Goal: Transaction & Acquisition: Purchase product/service

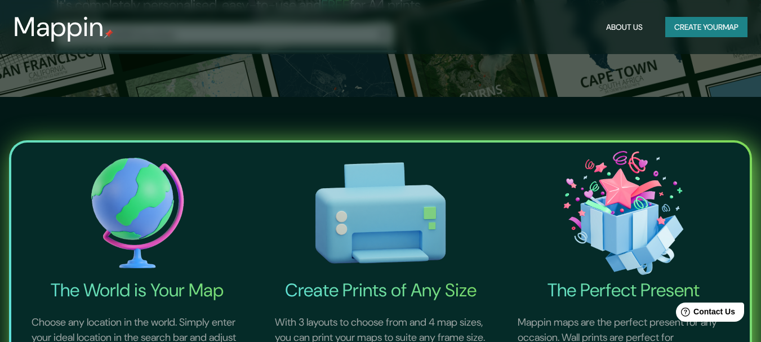
scroll to position [225, 0]
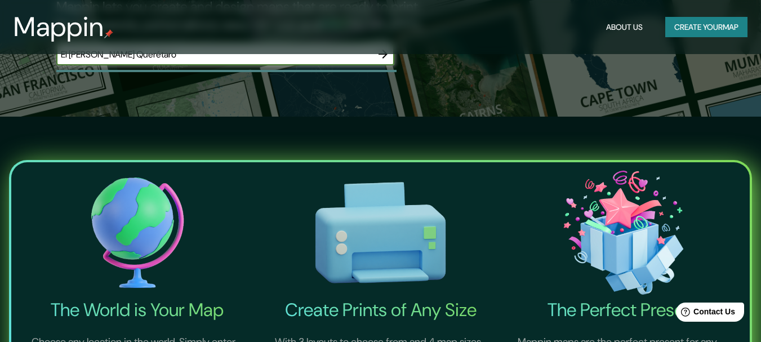
click at [269, 61] on input "El [PERSON_NAME] Querétaro" at bounding box center [213, 54] width 315 height 13
click at [133, 61] on input "El [PERSON_NAME], querétaro" at bounding box center [213, 54] width 315 height 13
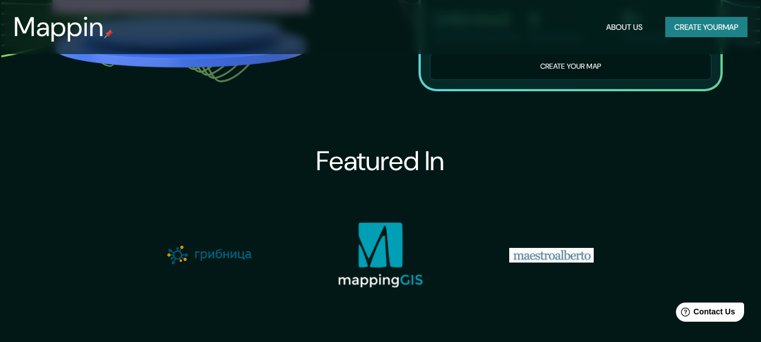
scroll to position [789, 0]
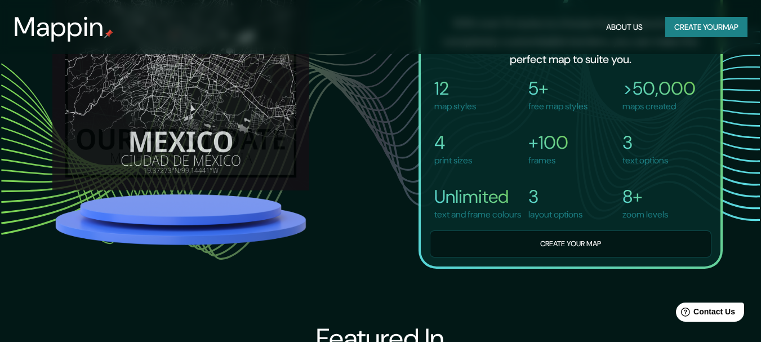
type input "El [PERSON_NAME], Querétaro"
click at [660, 14] on div "Mappin About Us Create your map" at bounding box center [380, 27] width 761 height 36
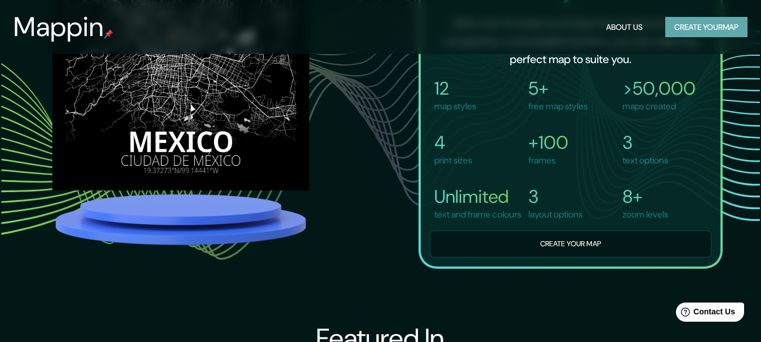
click at [665, 31] on button "Create your map" at bounding box center [706, 27] width 82 height 21
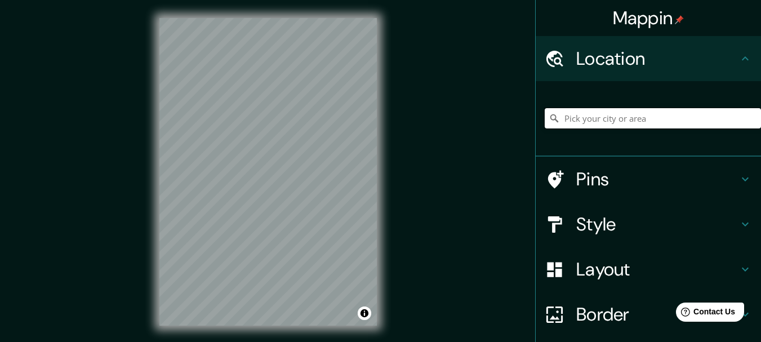
click at [578, 128] on input "Pick your city or area" at bounding box center [653, 118] width 216 height 20
type input "W"
type input "e"
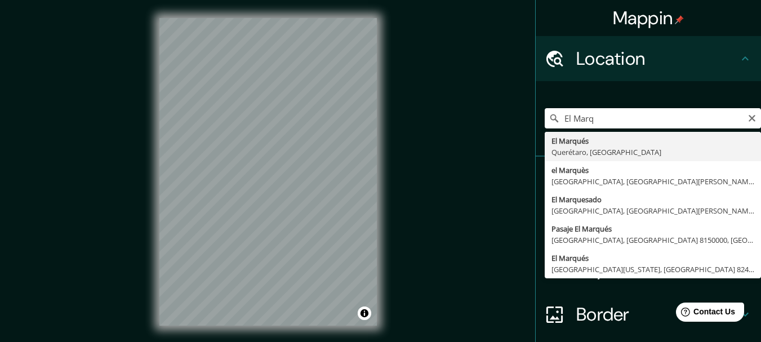
type input "El [PERSON_NAME], [GEOGRAPHIC_DATA], [GEOGRAPHIC_DATA]"
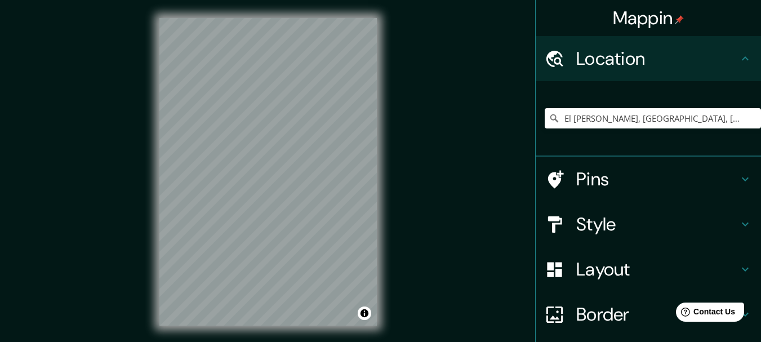
click at [739, 231] on icon at bounding box center [746, 224] width 14 height 14
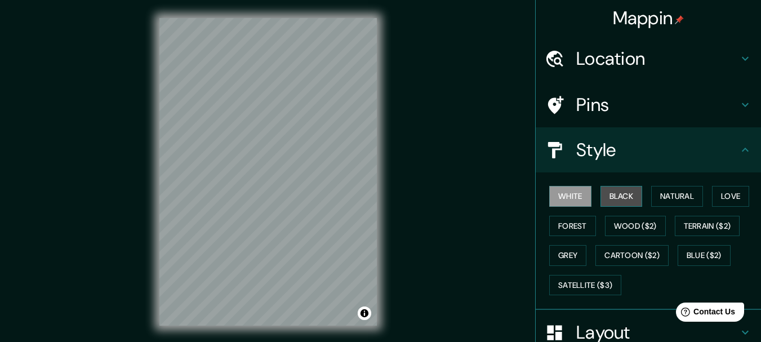
click at [625, 207] on button "Black" at bounding box center [622, 196] width 42 height 21
click at [573, 207] on button "White" at bounding box center [570, 196] width 42 height 21
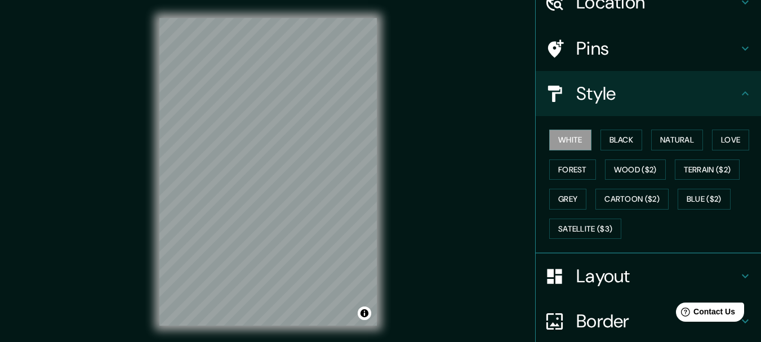
scroll to position [113, 0]
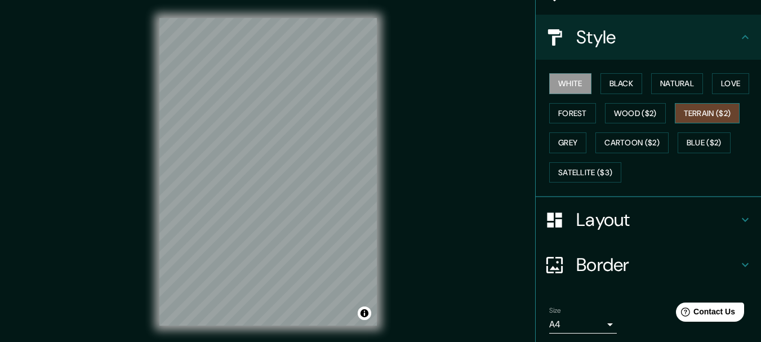
click at [675, 124] on button "Terrain ($2)" at bounding box center [707, 113] width 65 height 21
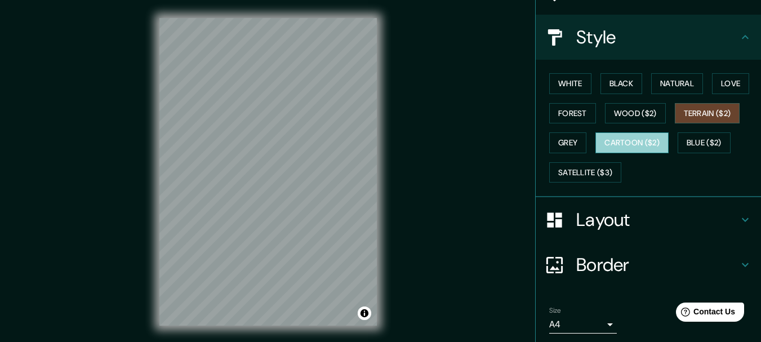
click at [595, 153] on button "Cartoon ($2)" at bounding box center [631, 142] width 73 height 21
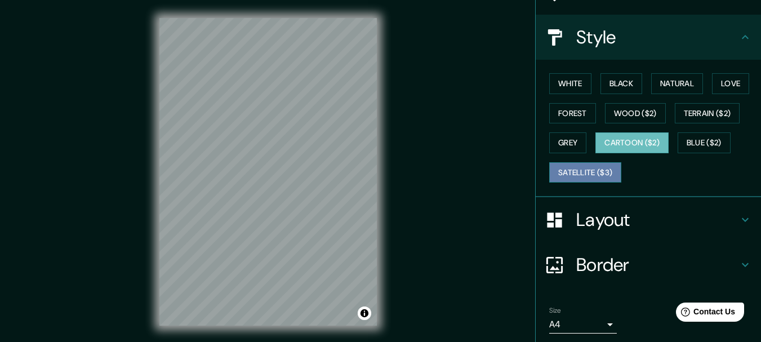
click at [595, 183] on button "Satellite ($3)" at bounding box center [585, 172] width 72 height 21
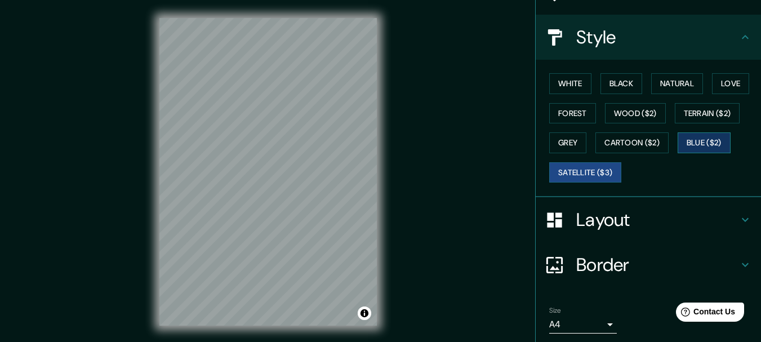
click at [678, 153] on button "Blue ($2)" at bounding box center [704, 142] width 53 height 21
click at [586, 153] on button "Grey" at bounding box center [567, 142] width 37 height 21
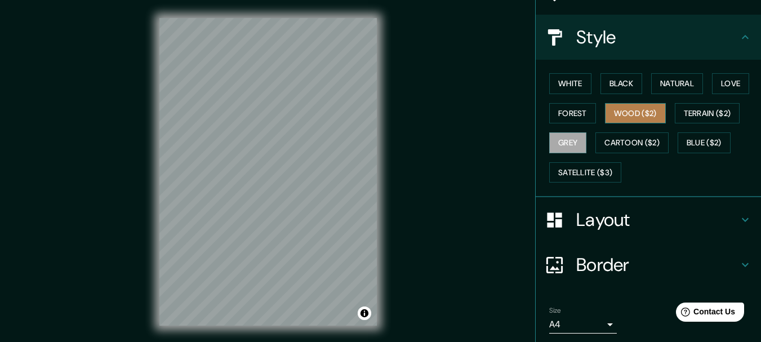
click at [666, 124] on button "Wood ($2)" at bounding box center [635, 113] width 61 height 21
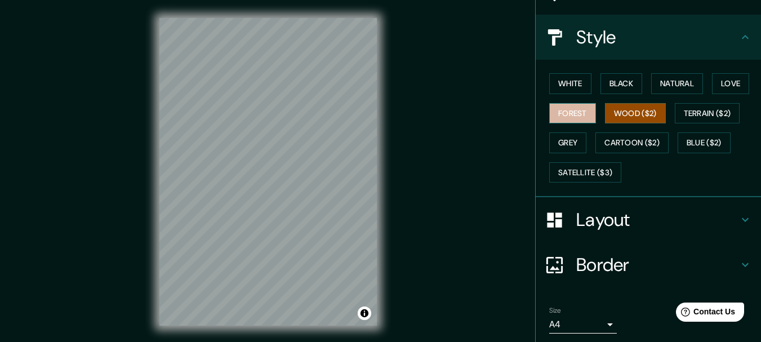
click at [596, 124] on button "Forest" at bounding box center [572, 113] width 47 height 21
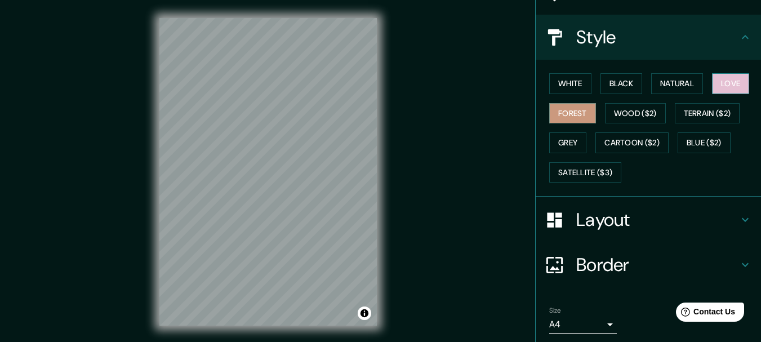
click at [712, 94] on button "Love" at bounding box center [730, 83] width 37 height 21
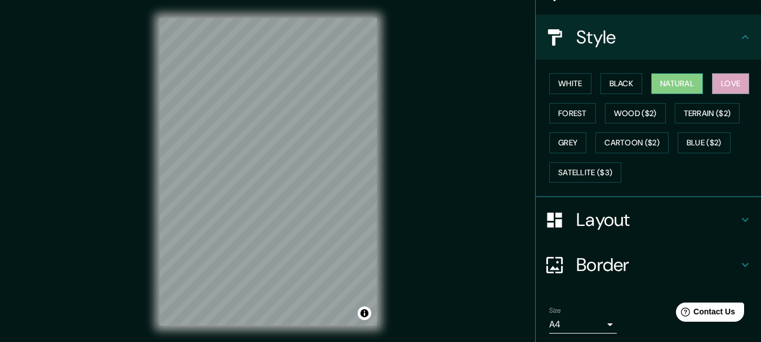
click at [697, 94] on button "Natural" at bounding box center [677, 83] width 52 height 21
click at [609, 94] on button "Black" at bounding box center [622, 83] width 42 height 21
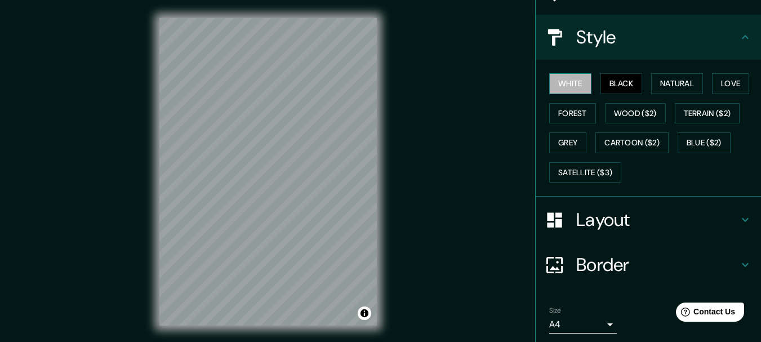
click at [575, 94] on button "White" at bounding box center [570, 83] width 42 height 21
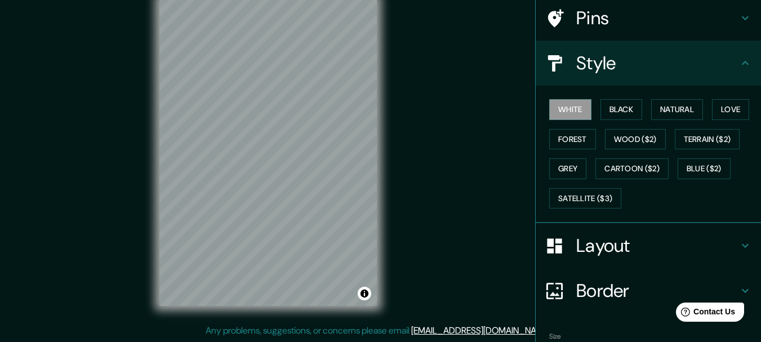
scroll to position [0, 0]
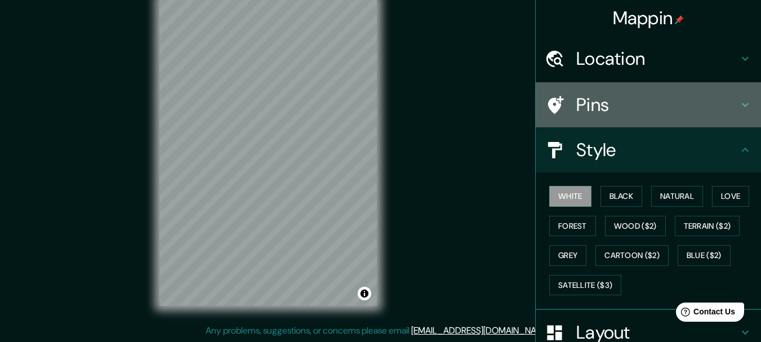
click at [739, 112] on icon at bounding box center [746, 105] width 14 height 14
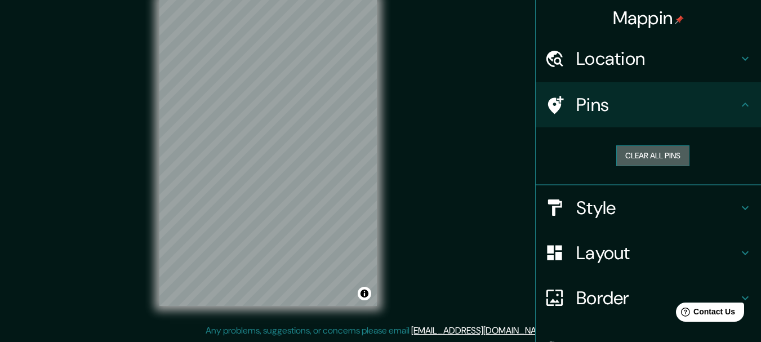
click at [672, 166] on button "Clear all pins" at bounding box center [652, 155] width 73 height 21
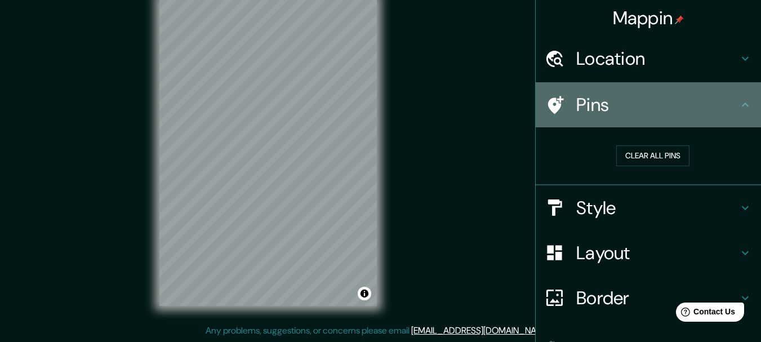
click at [552, 114] on icon at bounding box center [556, 105] width 16 height 18
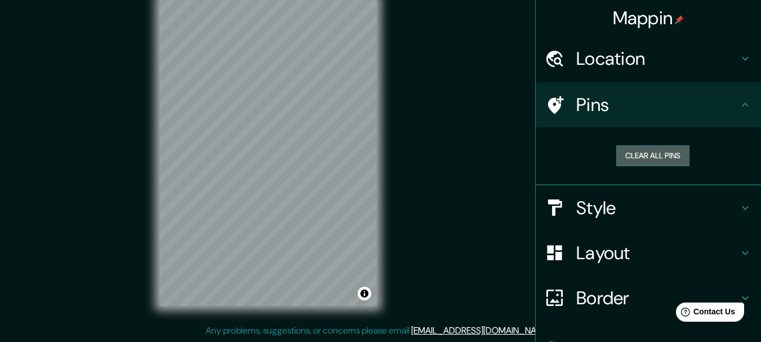
click at [645, 166] on button "Clear all pins" at bounding box center [652, 155] width 73 height 21
click at [663, 175] on div "Clear all pins" at bounding box center [653, 155] width 216 height 39
click at [653, 166] on button "Clear all pins" at bounding box center [652, 155] width 73 height 21
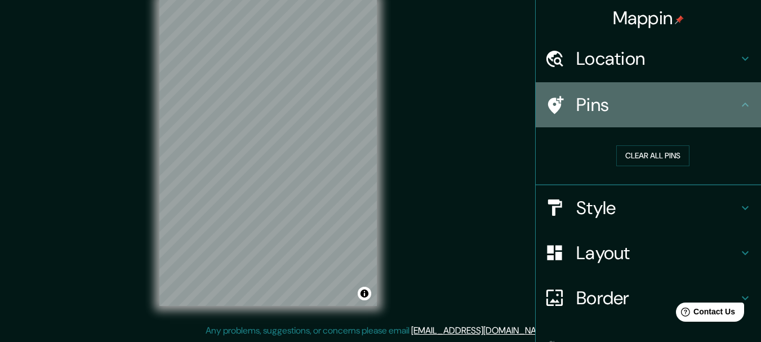
click at [739, 112] on icon at bounding box center [746, 105] width 14 height 14
click at [576, 116] on h4 "Pins" at bounding box center [657, 105] width 162 height 23
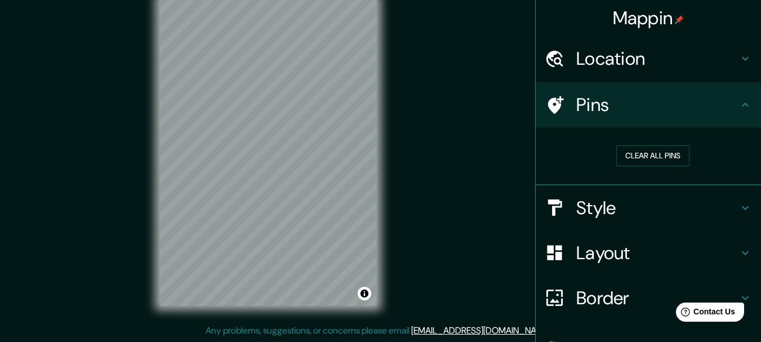
click at [739, 112] on icon at bounding box center [746, 105] width 14 height 14
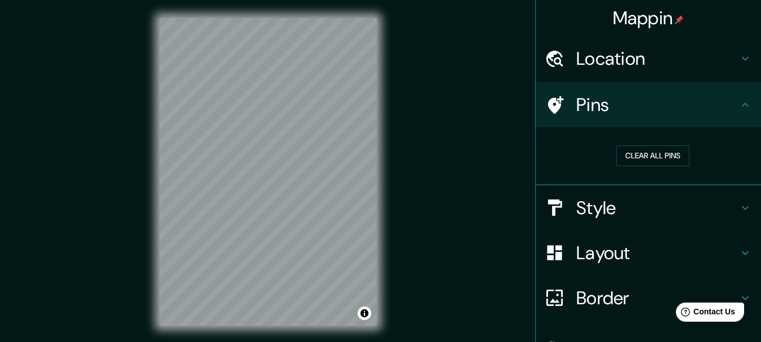
click at [705, 63] on h4 "Location" at bounding box center [657, 58] width 162 height 23
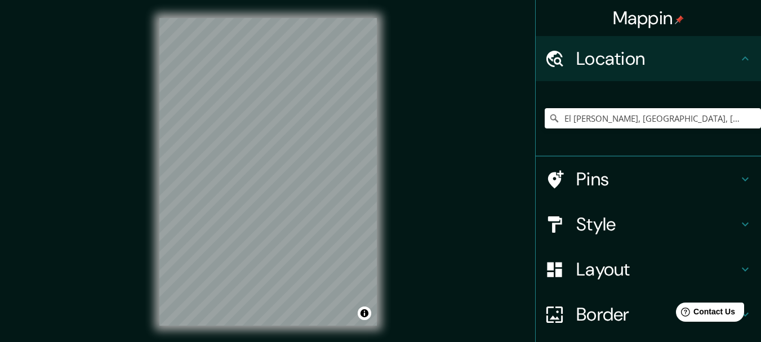
click at [576, 190] on h4 "Pins" at bounding box center [657, 179] width 162 height 23
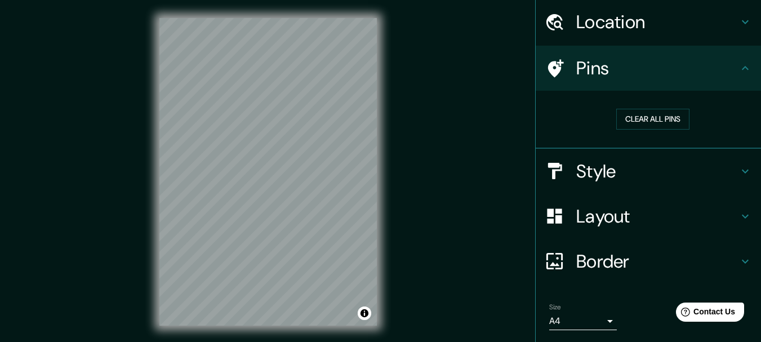
scroll to position [56, 0]
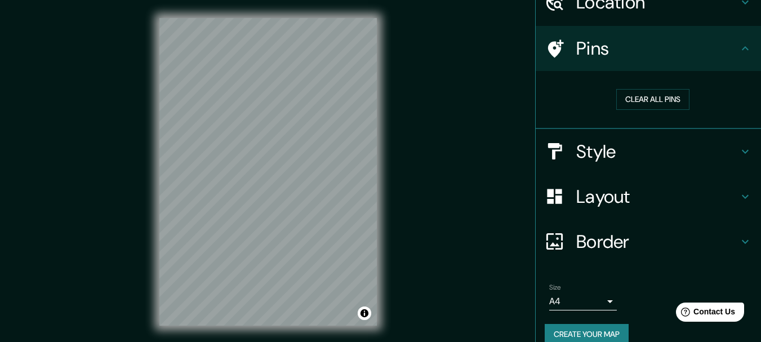
click at [631, 105] on div "Clear all pins" at bounding box center [653, 99] width 216 height 39
click at [627, 110] on button "Clear all pins" at bounding box center [652, 99] width 73 height 21
click at [635, 110] on button "Clear all pins" at bounding box center [652, 99] width 73 height 21
click at [660, 110] on button "Clear all pins" at bounding box center [652, 99] width 73 height 21
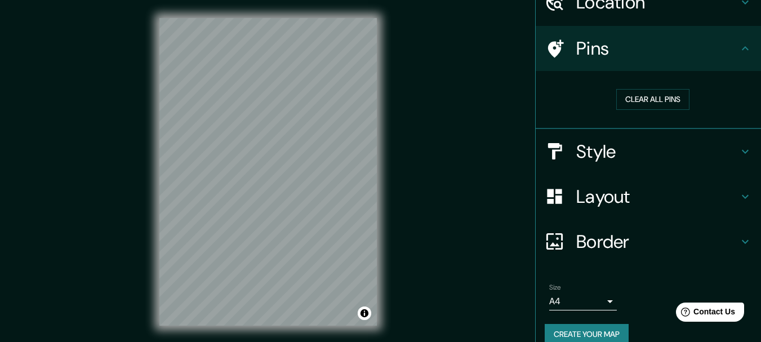
click at [739, 55] on icon at bounding box center [746, 49] width 14 height 14
click at [737, 174] on div "Style" at bounding box center [648, 151] width 225 height 45
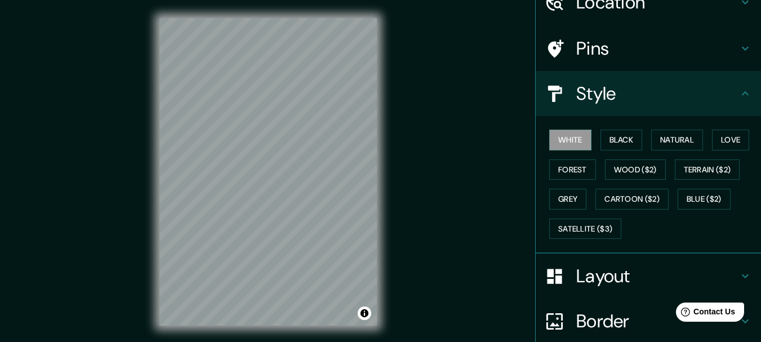
click at [743, 100] on icon at bounding box center [746, 94] width 14 height 14
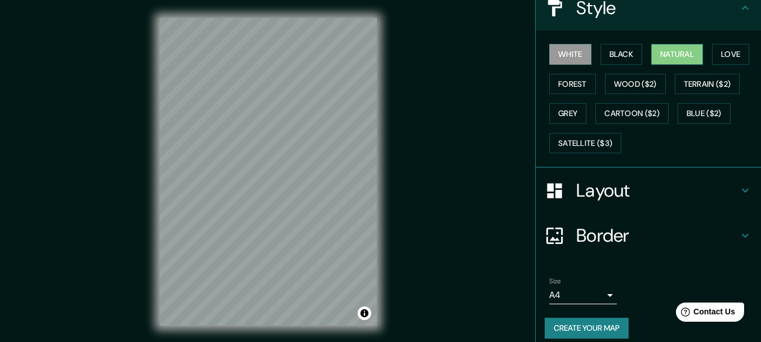
scroll to position [169, 0]
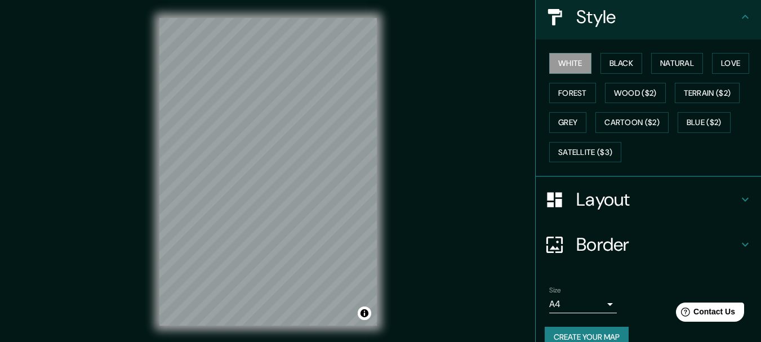
scroll to position [113, 0]
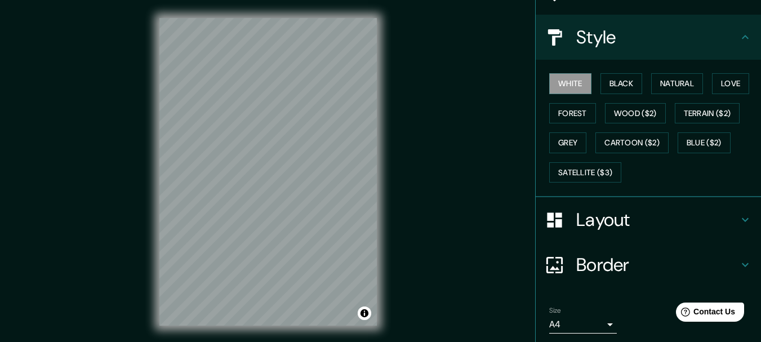
click at [739, 44] on icon at bounding box center [746, 37] width 14 height 14
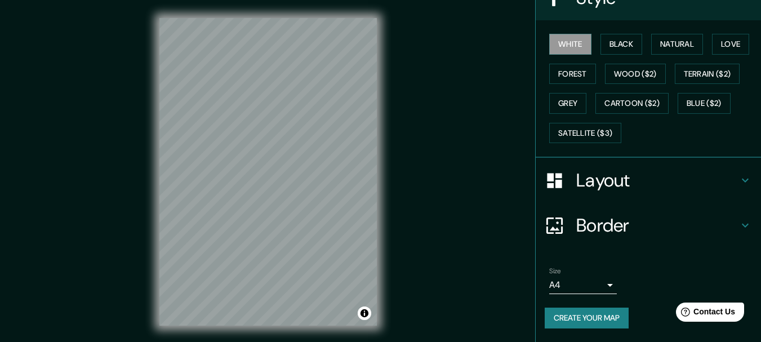
click at [739, 174] on icon at bounding box center [746, 181] width 14 height 14
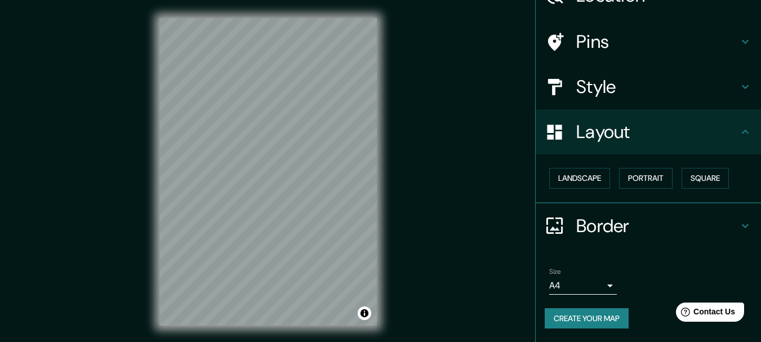
scroll to position [157, 0]
click at [594, 168] on button "Landscape" at bounding box center [579, 178] width 61 height 21
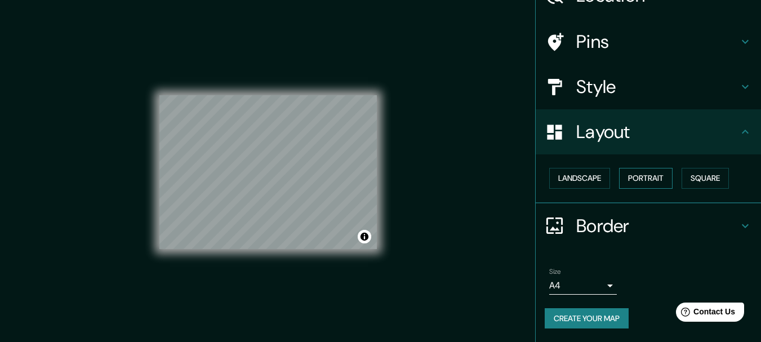
click at [673, 168] on button "Portrait" at bounding box center [646, 178] width 54 height 21
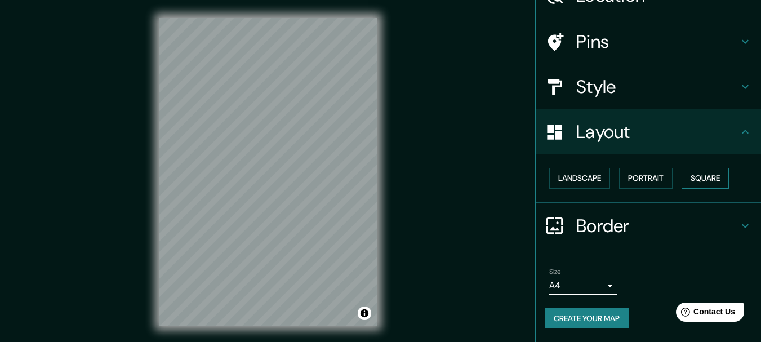
click at [682, 168] on button "Square" at bounding box center [705, 178] width 47 height 21
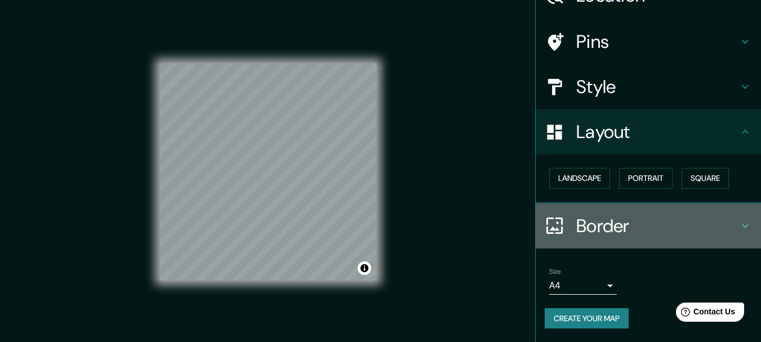
click at [742, 224] on icon at bounding box center [745, 226] width 7 height 4
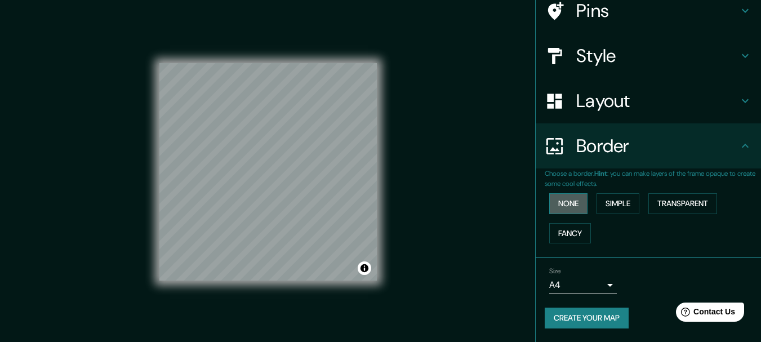
click at [564, 199] on button "None" at bounding box center [568, 203] width 38 height 21
click at [633, 201] on button "Simple" at bounding box center [618, 203] width 43 height 21
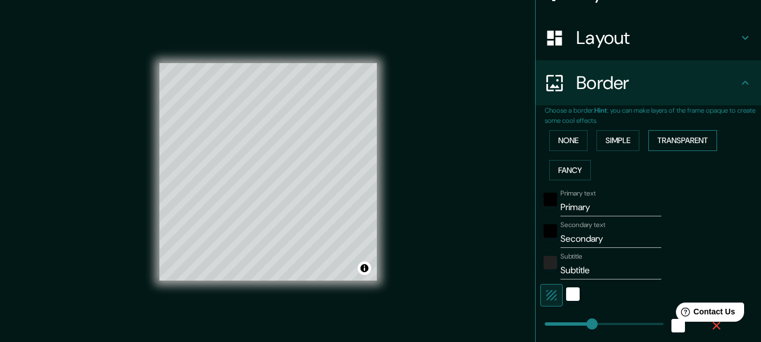
click at [686, 151] on button "Transparent" at bounding box center [682, 140] width 69 height 21
click at [562, 181] on button "Fancy" at bounding box center [570, 170] width 42 height 21
click at [570, 151] on button "None" at bounding box center [568, 140] width 38 height 21
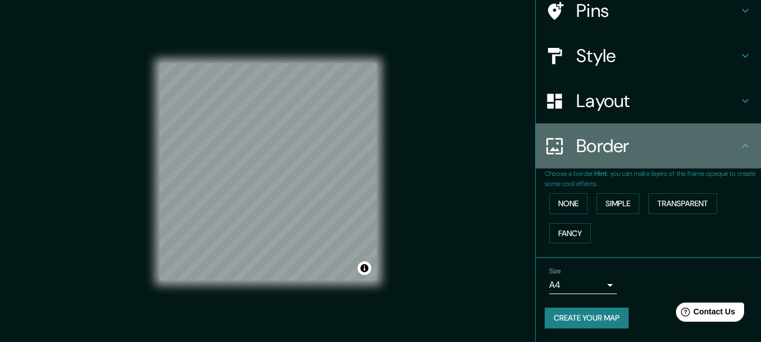
click at [739, 139] on icon at bounding box center [746, 146] width 14 height 14
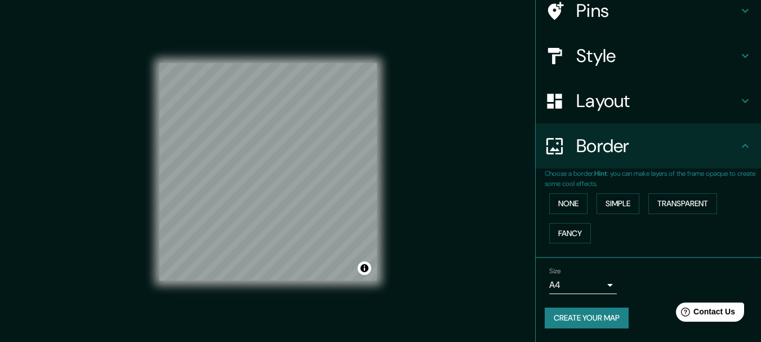
click at [736, 78] on div "Layout" at bounding box center [648, 100] width 225 height 45
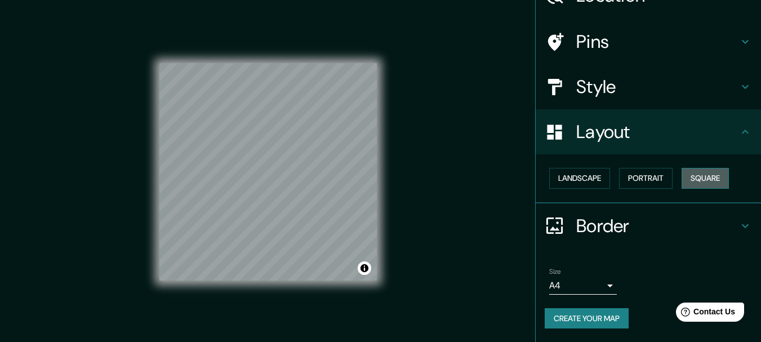
click at [682, 168] on button "Square" at bounding box center [705, 178] width 47 height 21
click at [593, 168] on button "Landscape" at bounding box center [579, 178] width 61 height 21
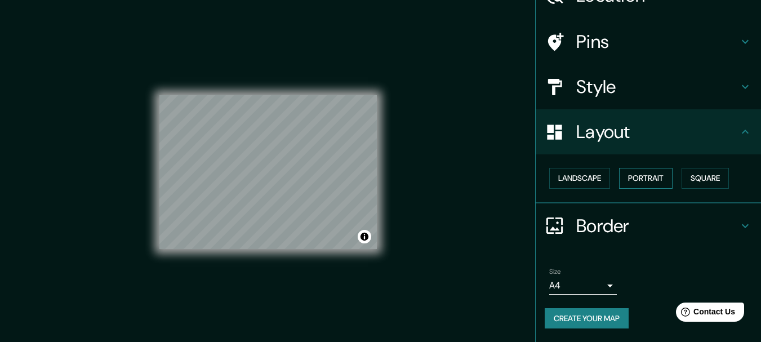
click at [650, 168] on button "Portrait" at bounding box center [646, 178] width 54 height 21
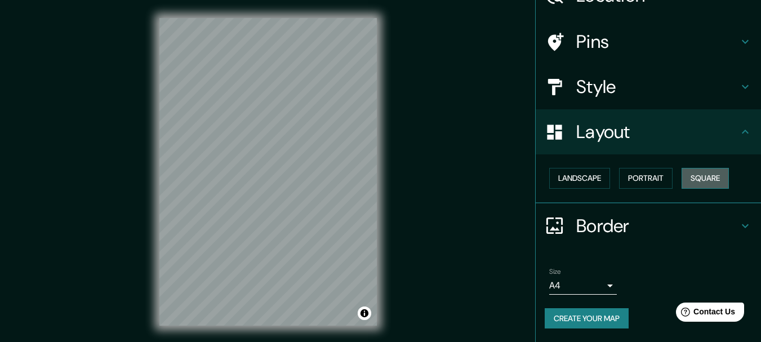
click at [682, 168] on button "Square" at bounding box center [705, 178] width 47 height 21
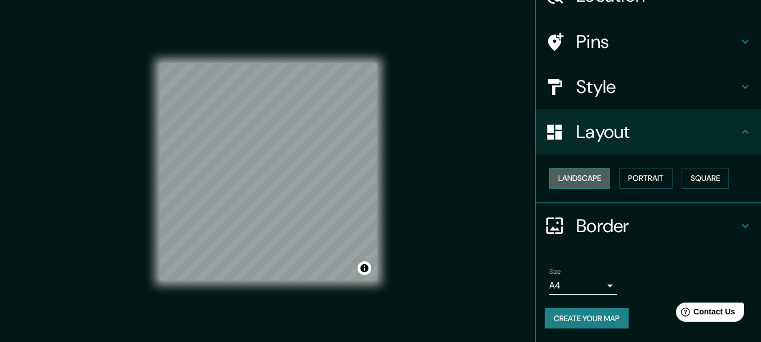
click at [580, 168] on button "Landscape" at bounding box center [579, 178] width 61 height 21
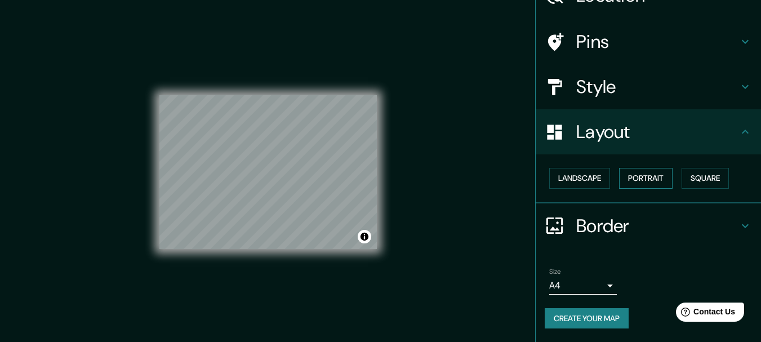
click at [653, 168] on button "Portrait" at bounding box center [646, 178] width 54 height 21
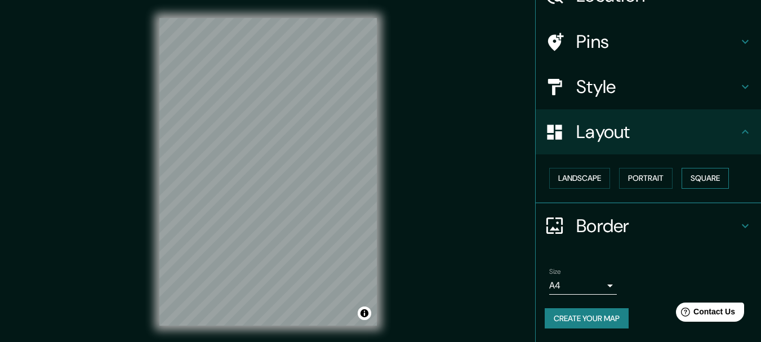
click at [682, 168] on button "Square" at bounding box center [705, 178] width 47 height 21
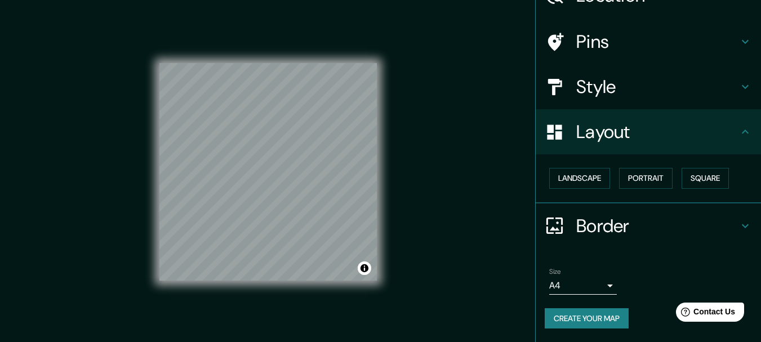
click at [739, 219] on icon at bounding box center [746, 226] width 14 height 14
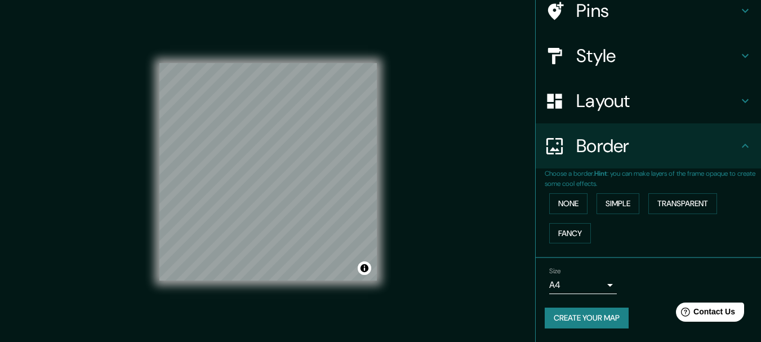
scroll to position [163, 0]
click at [599, 280] on body "Mappin Location [GEOGRAPHIC_DATA][PERSON_NAME], [GEOGRAPHIC_DATA], [GEOGRAPHIC_…" at bounding box center [380, 171] width 761 height 342
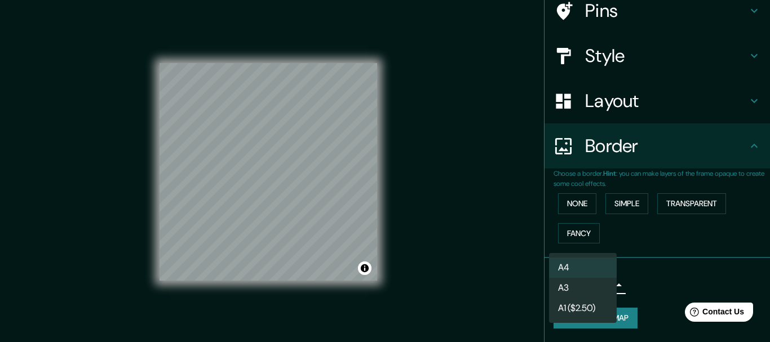
click at [576, 295] on li "A3" at bounding box center [583, 288] width 68 height 20
type input "a4"
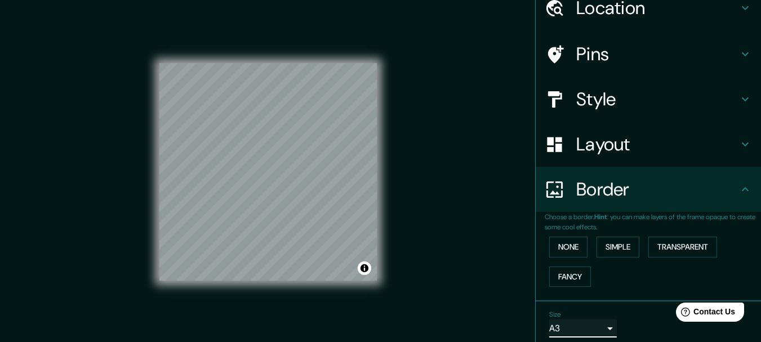
scroll to position [0, 0]
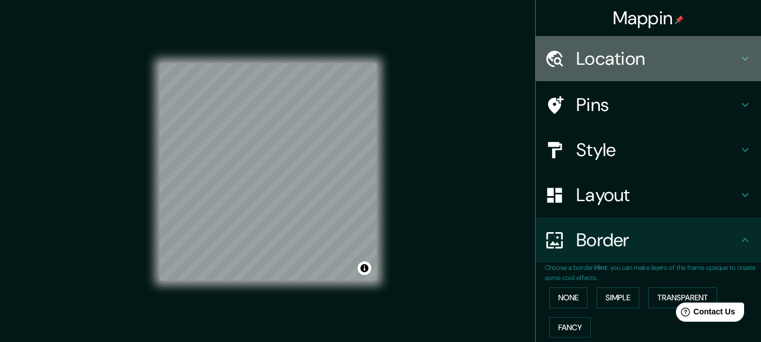
click at [739, 59] on icon at bounding box center [746, 59] width 14 height 14
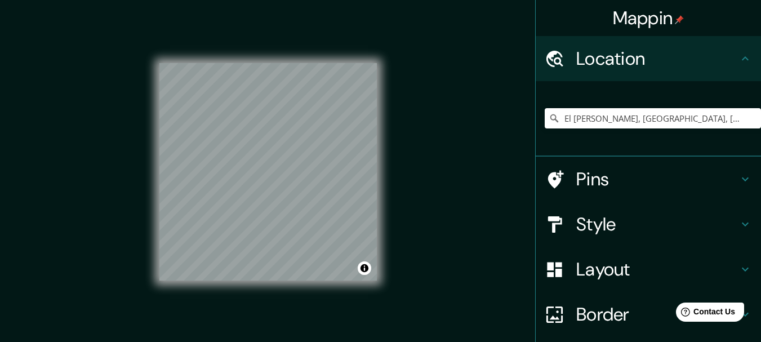
click at [739, 59] on icon at bounding box center [746, 59] width 14 height 14
click at [681, 14] on h4 "Mappin" at bounding box center [649, 18] width 72 height 23
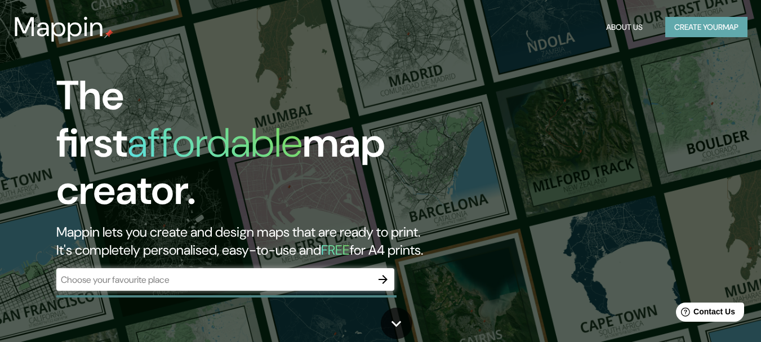
click at [702, 38] on button "Create your map" at bounding box center [706, 27] width 82 height 21
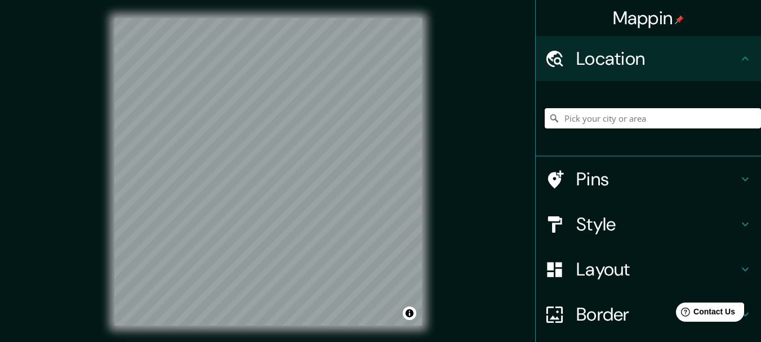
click at [641, 128] on input "Pick your city or area" at bounding box center [653, 118] width 216 height 20
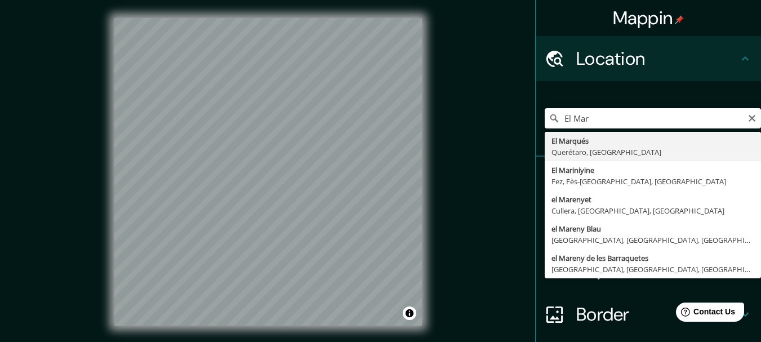
type input "El [PERSON_NAME], [GEOGRAPHIC_DATA], [GEOGRAPHIC_DATA]"
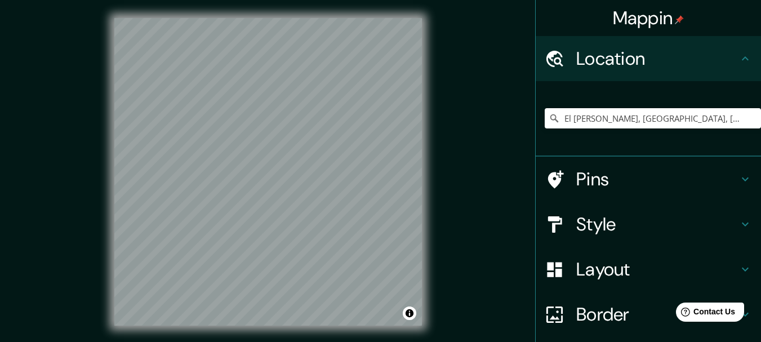
click at [536, 194] on div "Pins" at bounding box center [648, 179] width 225 height 45
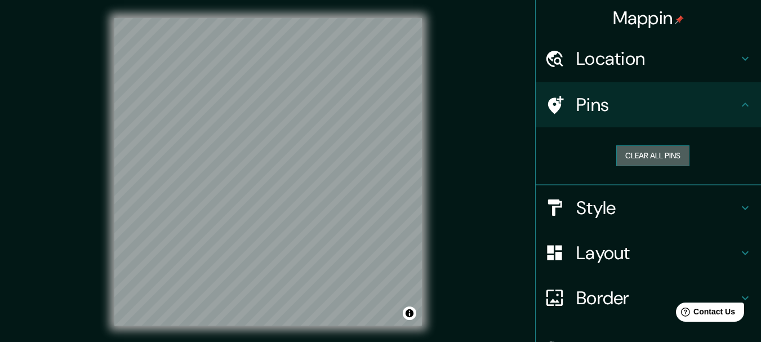
click at [653, 166] on button "Clear all pins" at bounding box center [652, 155] width 73 height 21
click at [639, 112] on h4 "Pins" at bounding box center [657, 105] width 162 height 23
click at [649, 57] on h4 "Location" at bounding box center [657, 58] width 162 height 23
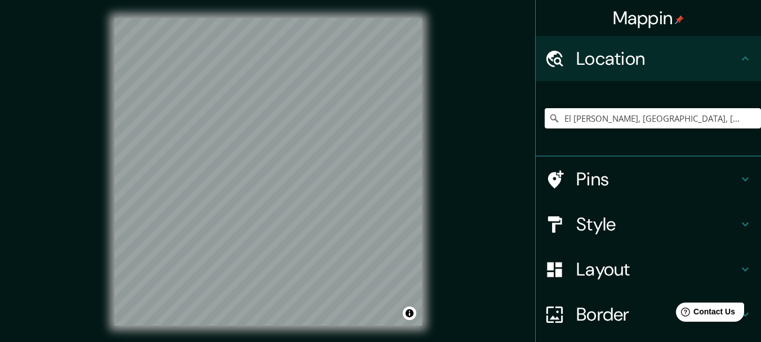
click at [554, 188] on icon at bounding box center [556, 179] width 16 height 18
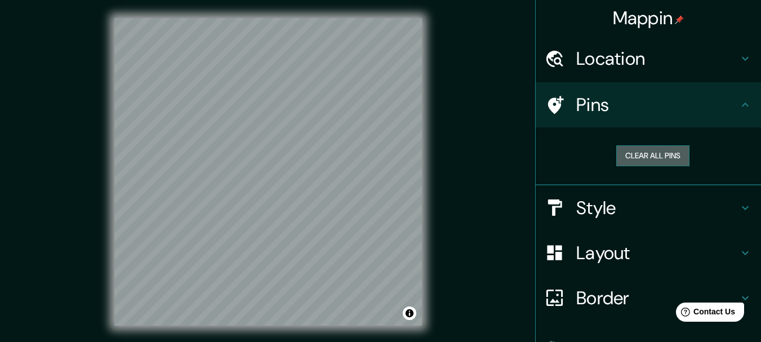
click at [616, 166] on button "Clear all pins" at bounding box center [652, 155] width 73 height 21
drag, startPoint x: 616, startPoint y: 180, endPoint x: 657, endPoint y: 155, distance: 47.2
click at [657, 155] on div "Clear all pins" at bounding box center [648, 156] width 225 height 58
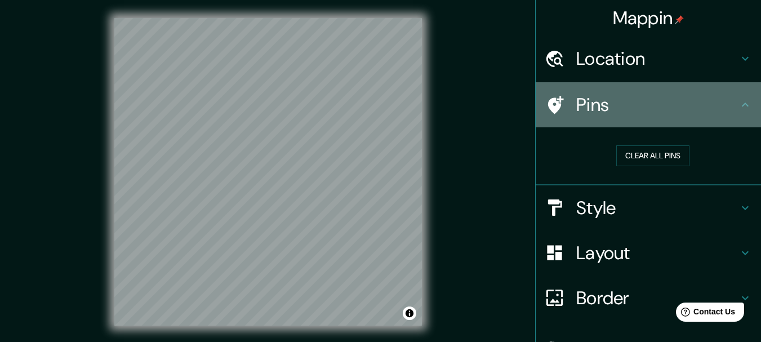
click at [646, 127] on div "Pins" at bounding box center [648, 104] width 225 height 45
click at [645, 127] on div "Pins" at bounding box center [648, 104] width 225 height 45
click at [646, 127] on div "Pins" at bounding box center [648, 104] width 225 height 45
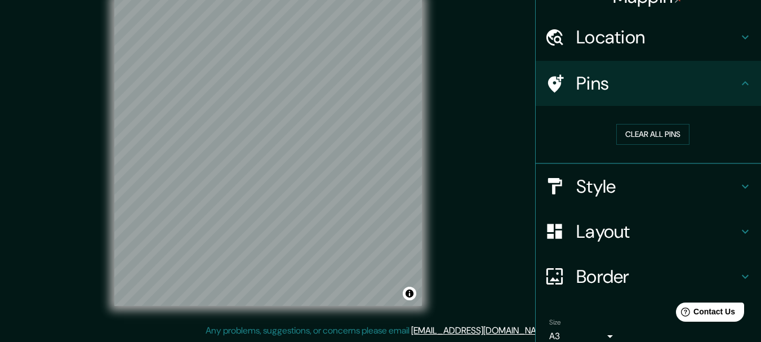
scroll to position [20, 0]
click at [739, 91] on icon at bounding box center [746, 85] width 14 height 14
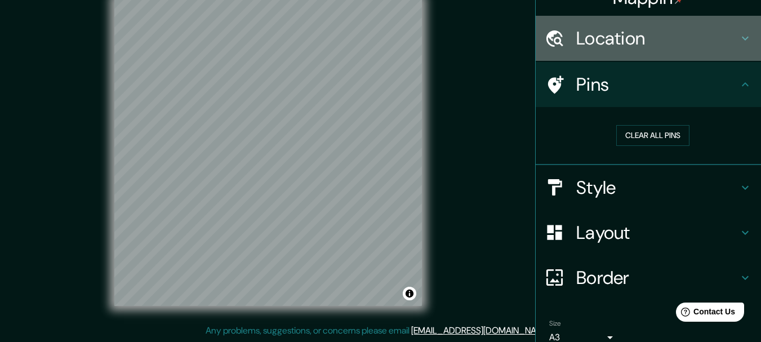
click at [739, 35] on icon at bounding box center [746, 39] width 14 height 14
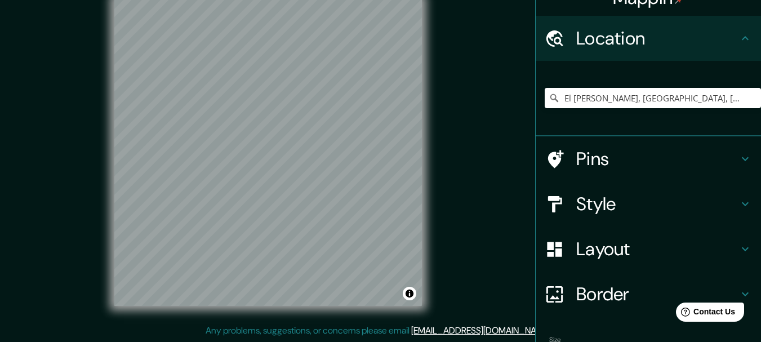
click at [739, 35] on icon at bounding box center [746, 39] width 14 height 14
click at [739, 43] on icon at bounding box center [746, 39] width 14 height 14
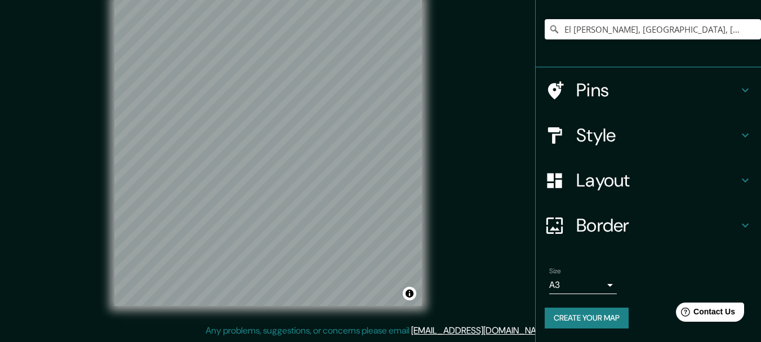
scroll to position [155, 0]
click at [660, 79] on h4 "Pins" at bounding box center [657, 90] width 162 height 23
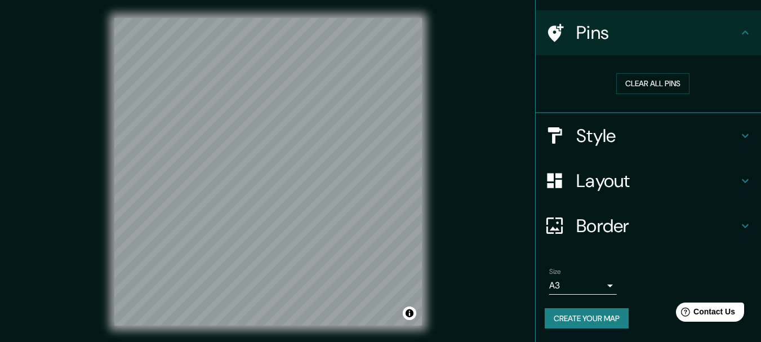
scroll to position [32, 0]
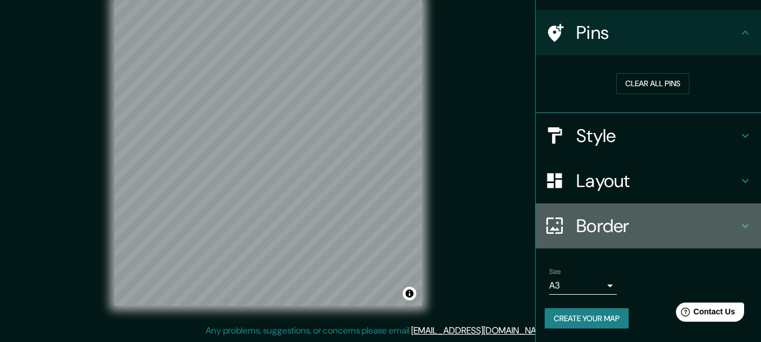
click at [582, 237] on h4 "Border" at bounding box center [657, 226] width 162 height 23
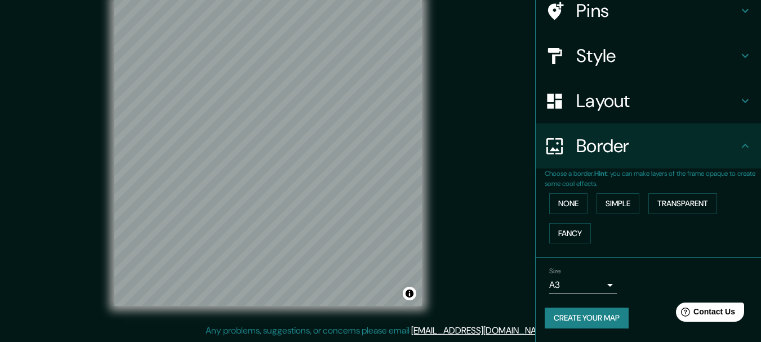
click at [594, 157] on h4 "Border" at bounding box center [657, 146] width 162 height 23
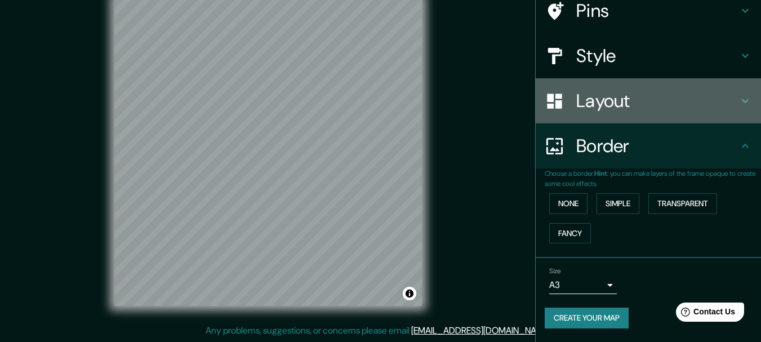
click at [584, 112] on h4 "Layout" at bounding box center [657, 101] width 162 height 23
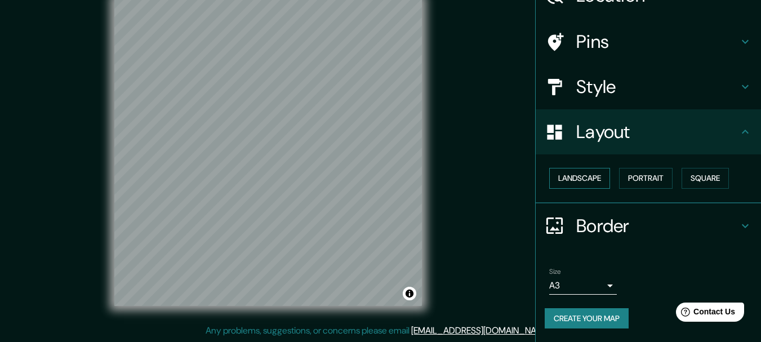
click at [586, 188] on button "Landscape" at bounding box center [579, 178] width 61 height 21
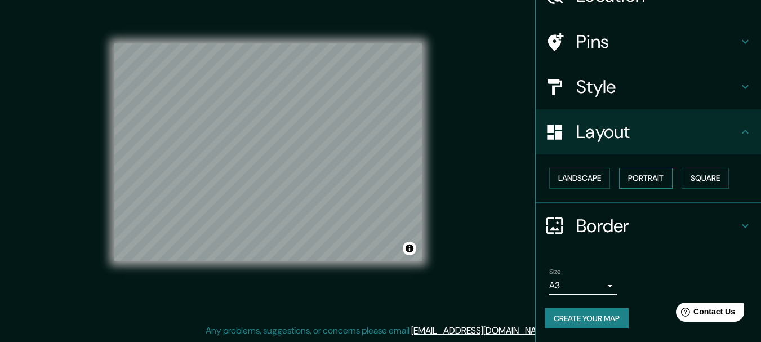
click at [655, 189] on button "Portrait" at bounding box center [646, 178] width 54 height 21
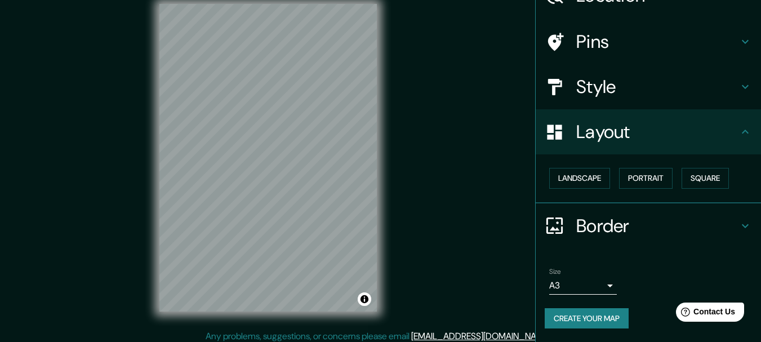
scroll to position [0, 0]
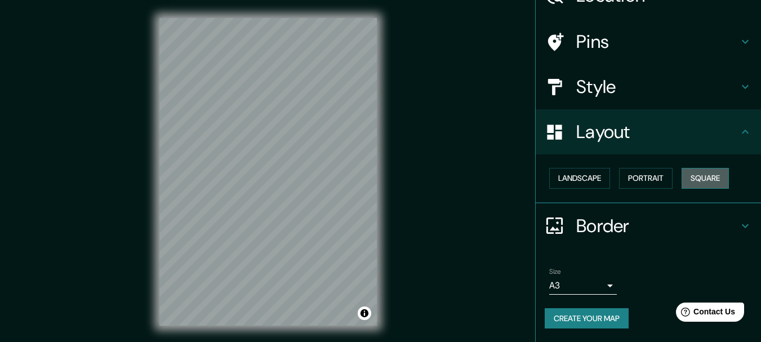
click at [682, 189] on button "Square" at bounding box center [705, 178] width 47 height 21
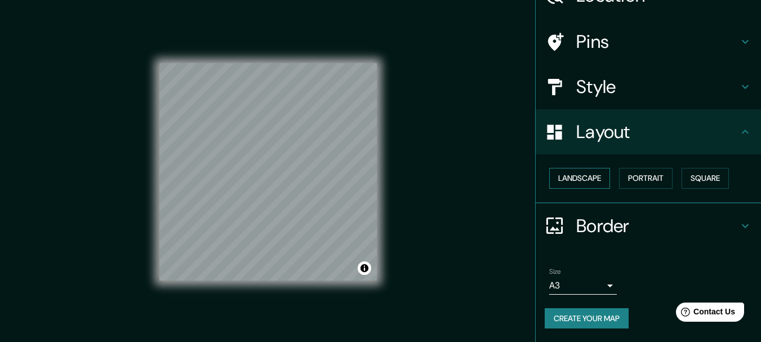
click at [599, 189] on button "Landscape" at bounding box center [579, 178] width 61 height 21
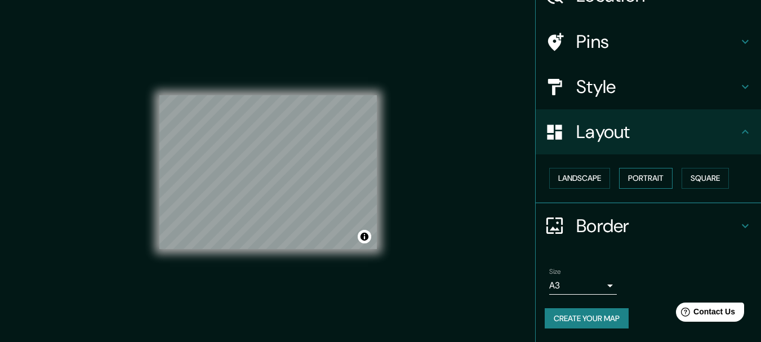
click at [664, 186] on button "Portrait" at bounding box center [646, 178] width 54 height 21
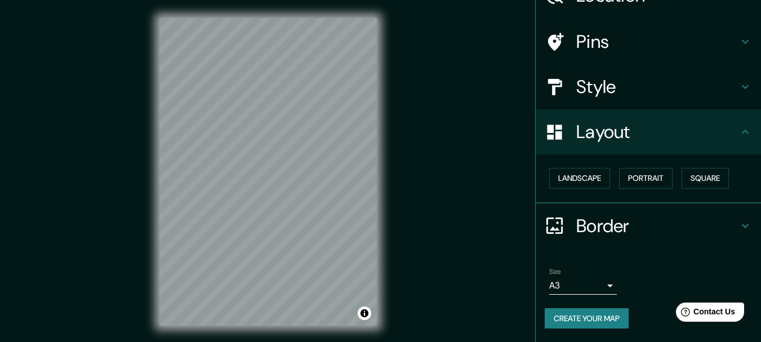
scroll to position [157, 0]
click at [569, 317] on button "Create your map" at bounding box center [587, 318] width 84 height 21
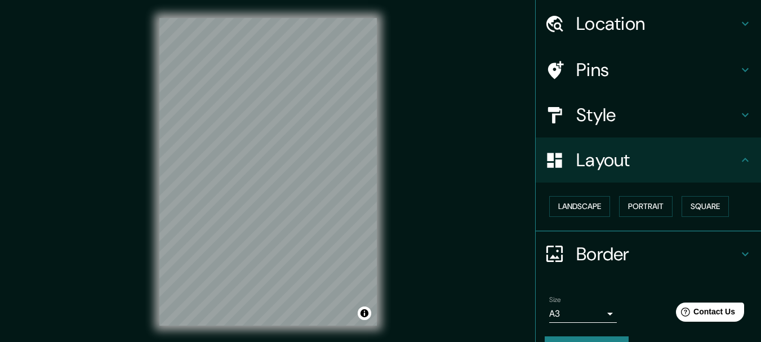
scroll to position [0, 0]
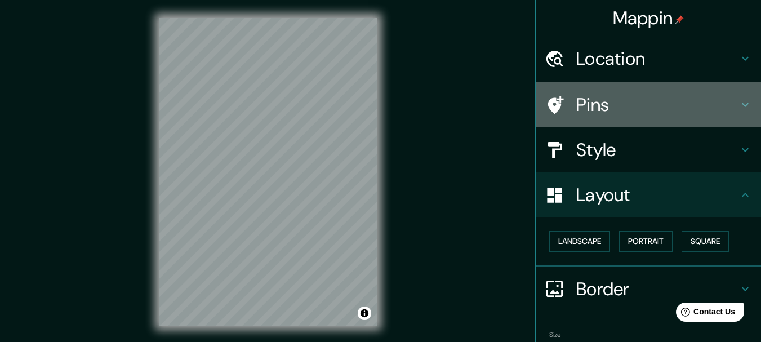
click at [552, 114] on icon at bounding box center [556, 105] width 16 height 18
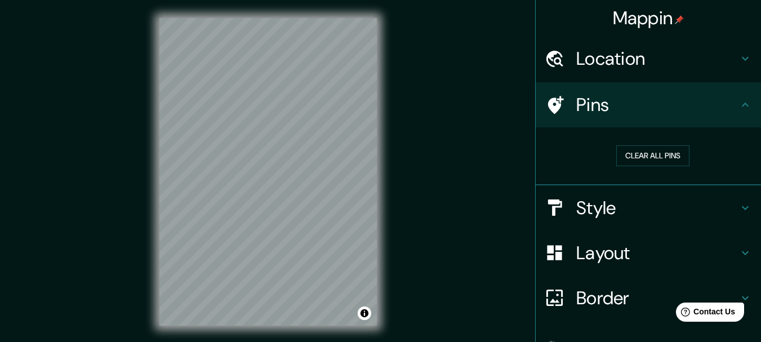
click at [623, 127] on div "Pins" at bounding box center [648, 104] width 225 height 45
click at [604, 116] on h4 "Pins" at bounding box center [657, 105] width 162 height 23
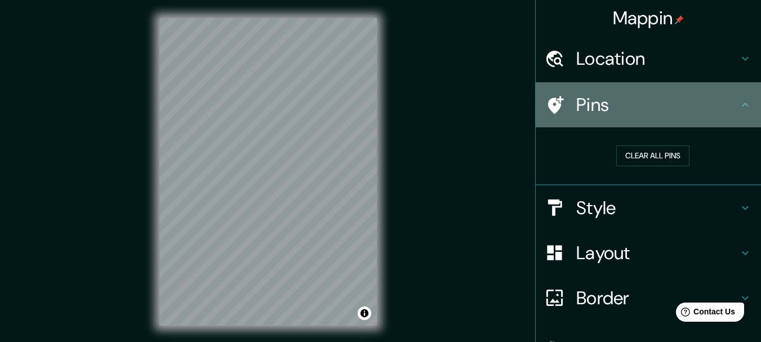
click at [604, 116] on h4 "Pins" at bounding box center [657, 105] width 162 height 23
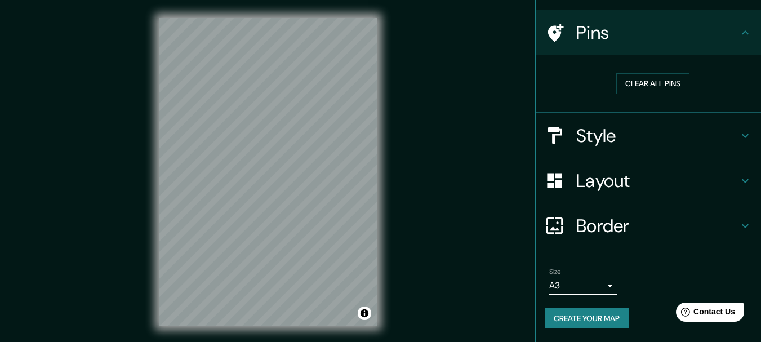
scroll to position [133, 0]
click at [628, 310] on button "Create your map" at bounding box center [587, 318] width 84 height 21
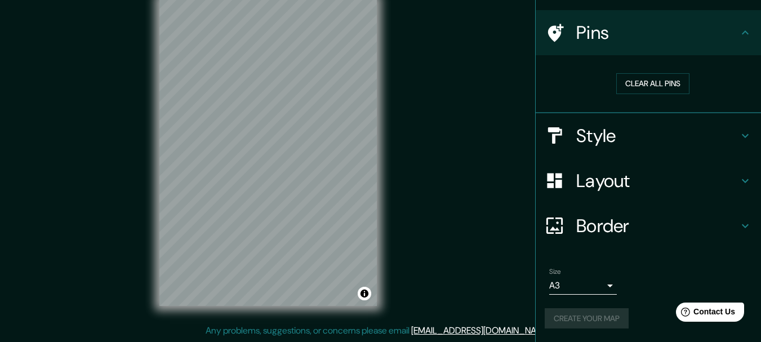
scroll to position [32, 0]
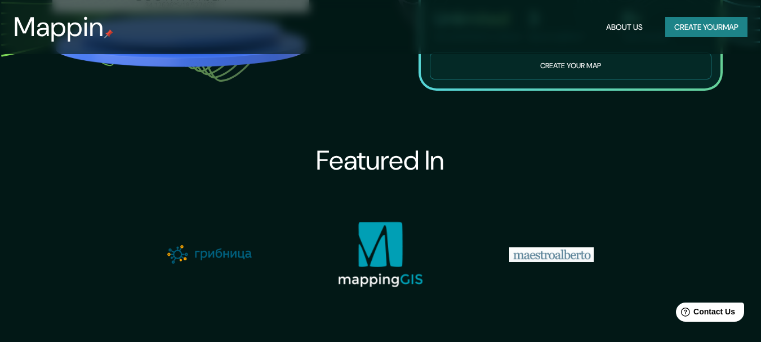
scroll to position [964, 0]
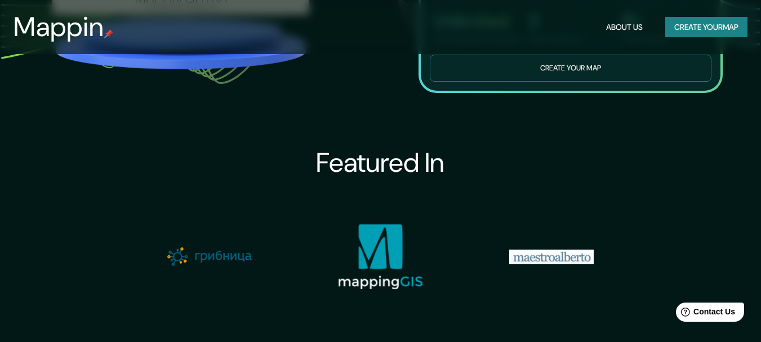
click at [539, 82] on button "Create your map" at bounding box center [571, 69] width 282 height 28
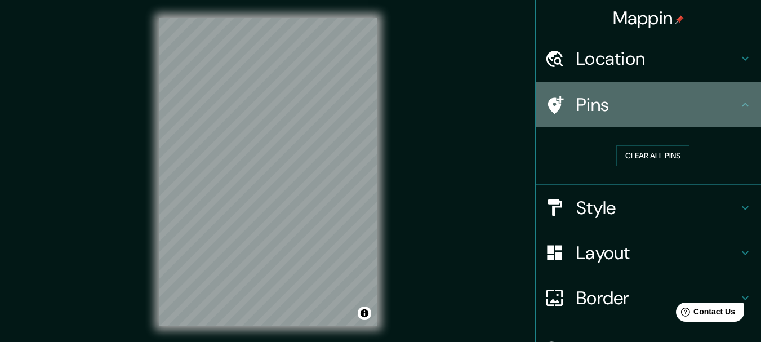
click at [595, 116] on h4 "Pins" at bounding box center [657, 105] width 162 height 23
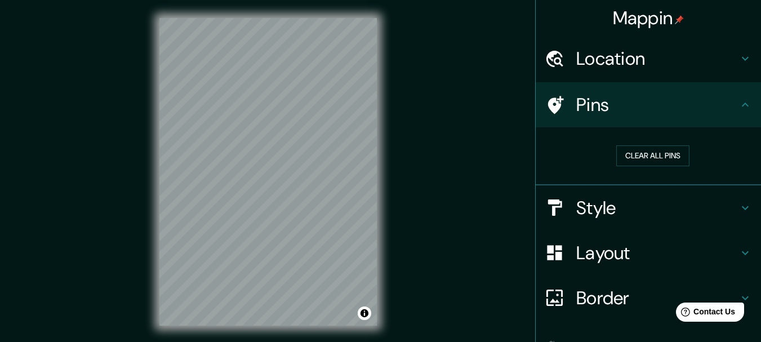
click at [582, 63] on h4 "Location" at bounding box center [657, 58] width 162 height 23
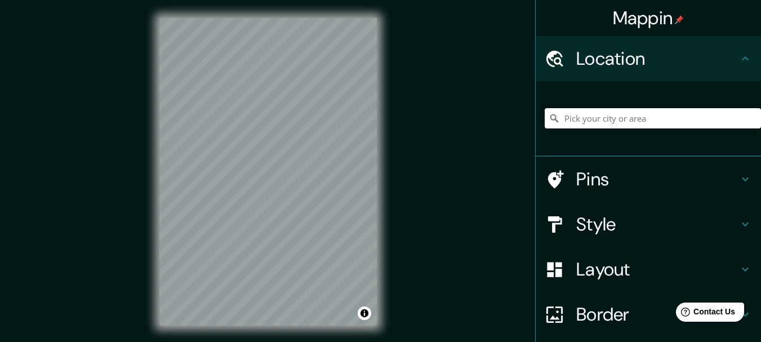
click at [577, 128] on input "Pick your city or area" at bounding box center [653, 118] width 216 height 20
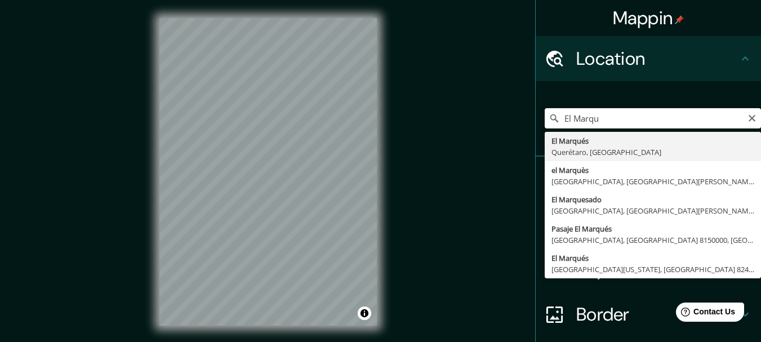
type input "El [PERSON_NAME], [GEOGRAPHIC_DATA], [GEOGRAPHIC_DATA]"
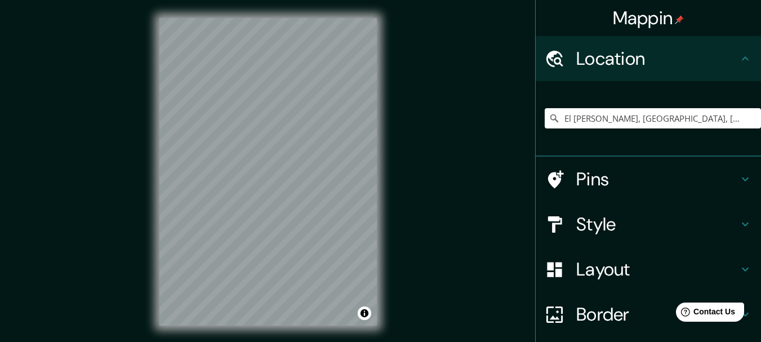
click at [713, 52] on h4 "Location" at bounding box center [657, 58] width 162 height 23
click at [740, 62] on icon at bounding box center [746, 59] width 14 height 14
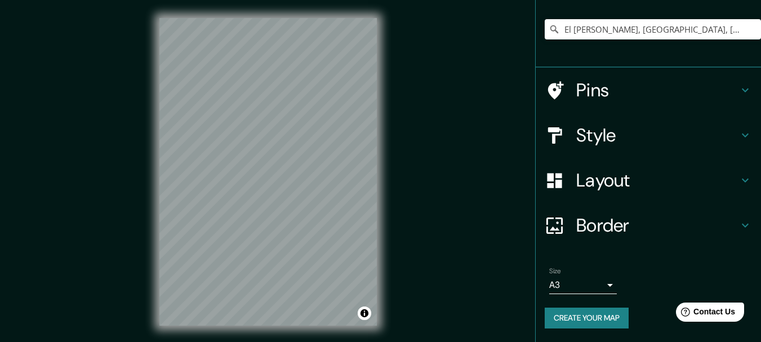
click at [699, 219] on h4 "Border" at bounding box center [657, 225] width 162 height 23
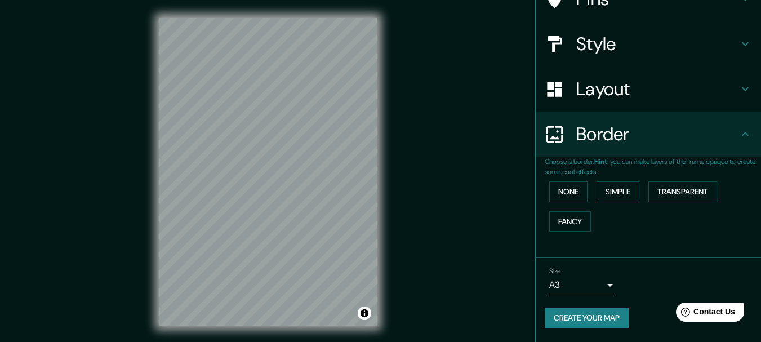
scroll to position [137, 0]
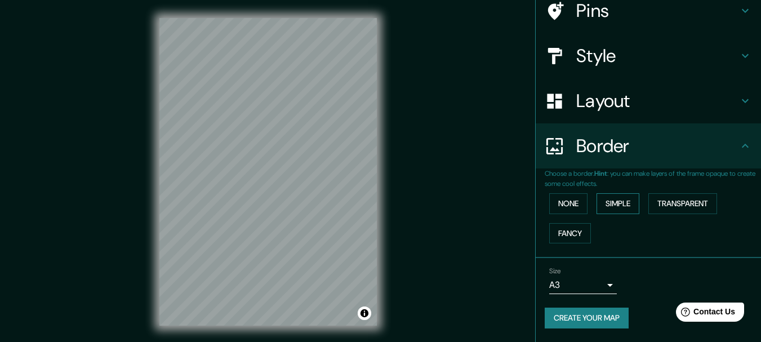
click at [629, 214] on button "Simple" at bounding box center [618, 203] width 43 height 21
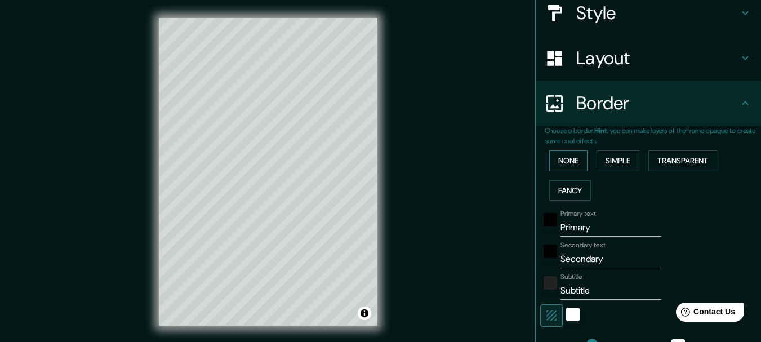
click at [549, 171] on button "None" at bounding box center [568, 160] width 38 height 21
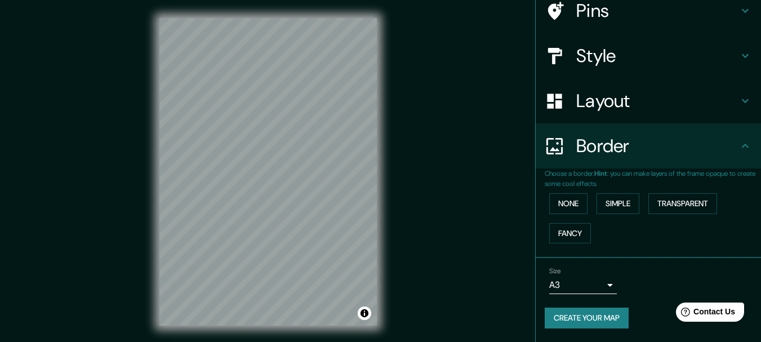
click at [640, 78] on div "Layout" at bounding box center [648, 100] width 225 height 45
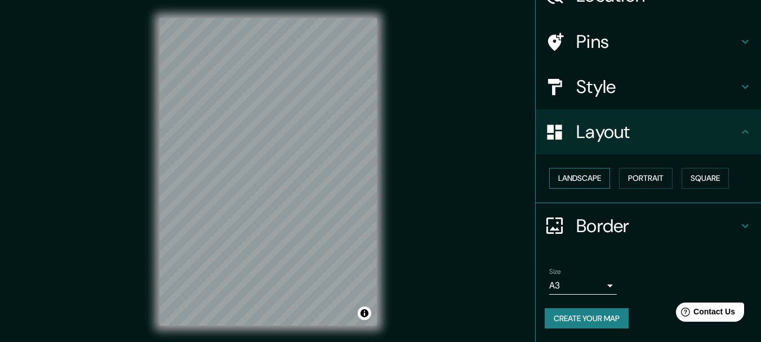
click at [590, 168] on button "Landscape" at bounding box center [579, 178] width 61 height 21
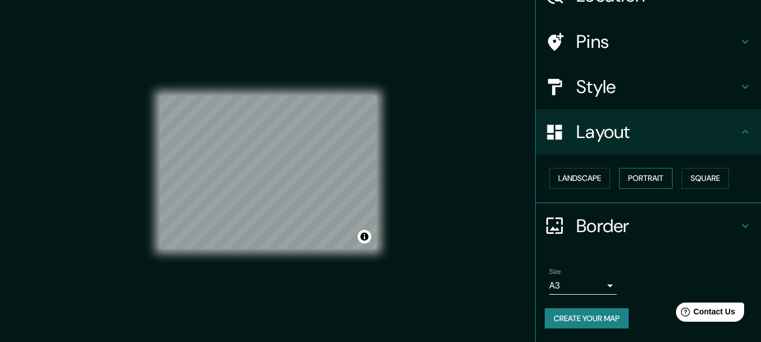
click at [659, 168] on button "Portrait" at bounding box center [646, 178] width 54 height 21
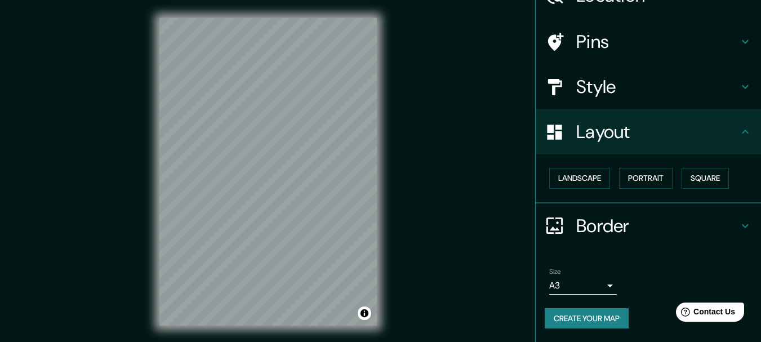
click at [610, 329] on button "Create your map" at bounding box center [587, 318] width 84 height 21
click at [739, 37] on icon at bounding box center [746, 42] width 14 height 14
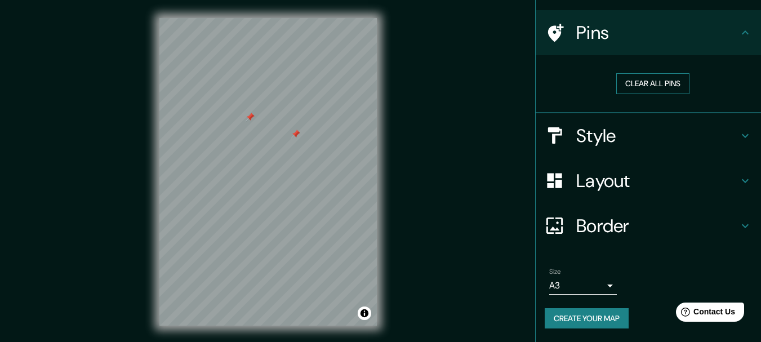
click at [637, 94] on button "Clear all pins" at bounding box center [652, 83] width 73 height 21
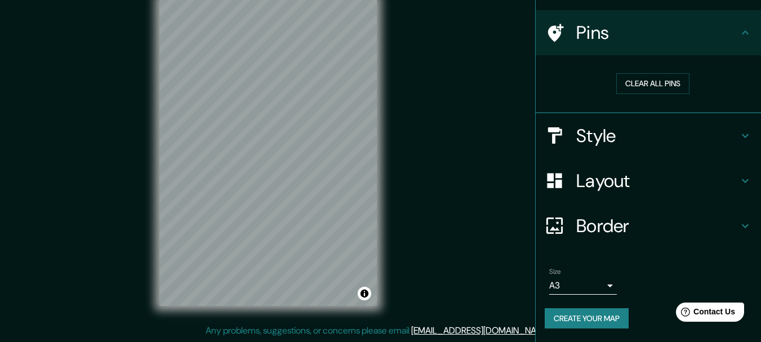
scroll to position [32, 0]
click at [581, 314] on button "Create your map" at bounding box center [587, 318] width 84 height 21
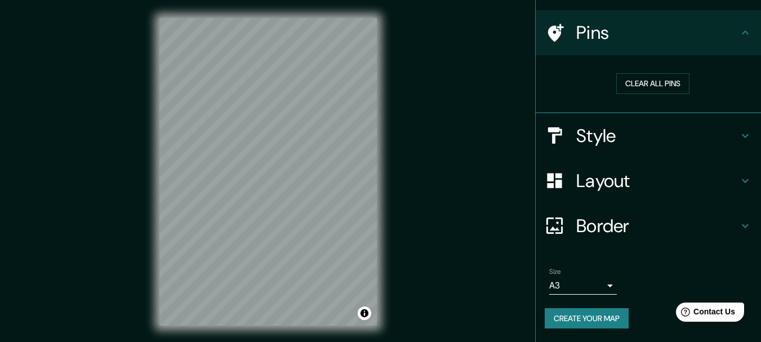
click at [613, 215] on h4 "Border" at bounding box center [657, 226] width 162 height 23
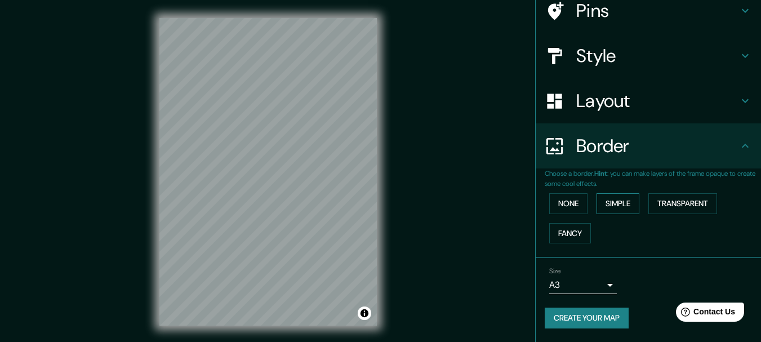
click at [630, 214] on button "Simple" at bounding box center [618, 203] width 43 height 21
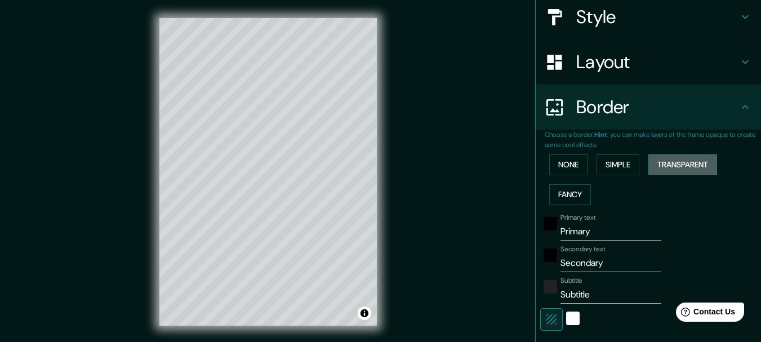
click at [717, 175] on button "Transparent" at bounding box center [682, 164] width 69 height 21
click at [566, 175] on button "None" at bounding box center [568, 164] width 38 height 21
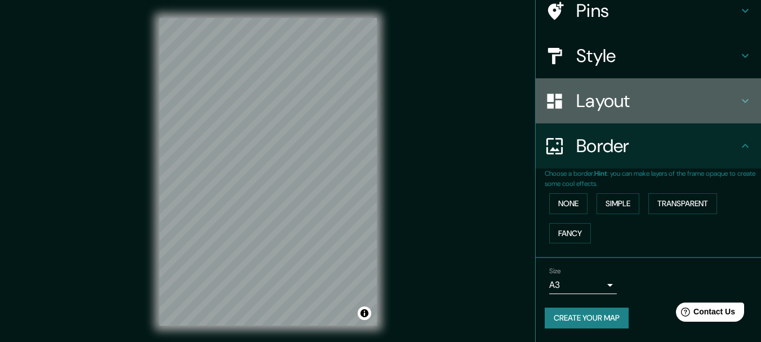
click at [606, 105] on h4 "Layout" at bounding box center [657, 101] width 162 height 23
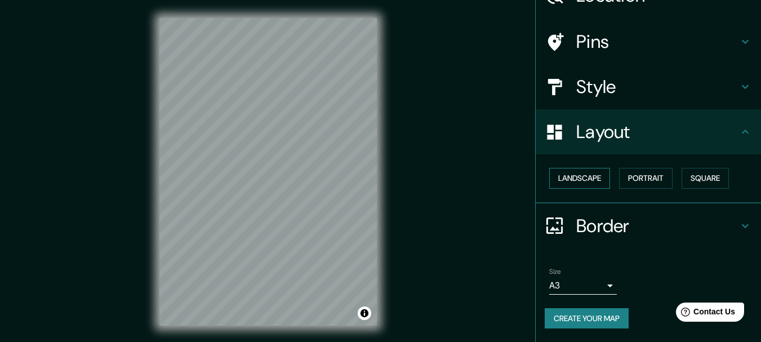
click at [586, 168] on button "Landscape" at bounding box center [579, 178] width 61 height 21
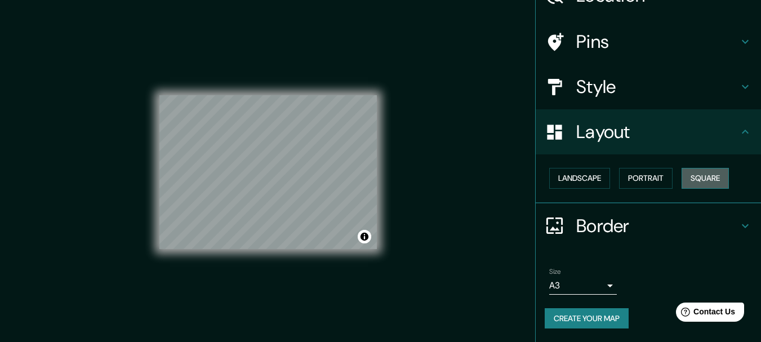
click at [682, 183] on button "Square" at bounding box center [705, 178] width 47 height 21
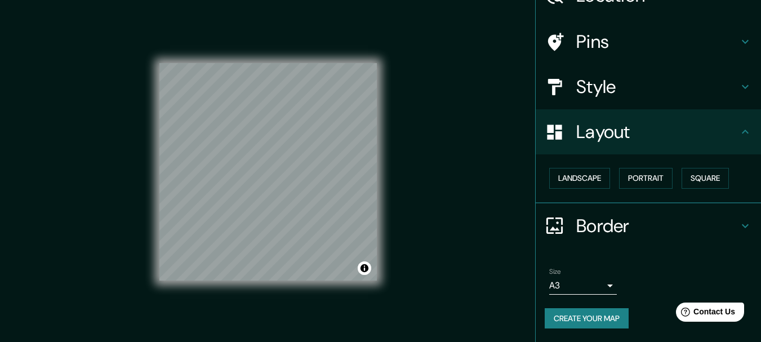
scroll to position [157, 0]
click at [577, 317] on button "Create your map" at bounding box center [587, 318] width 84 height 21
click at [562, 319] on button "Create your map" at bounding box center [587, 318] width 84 height 21
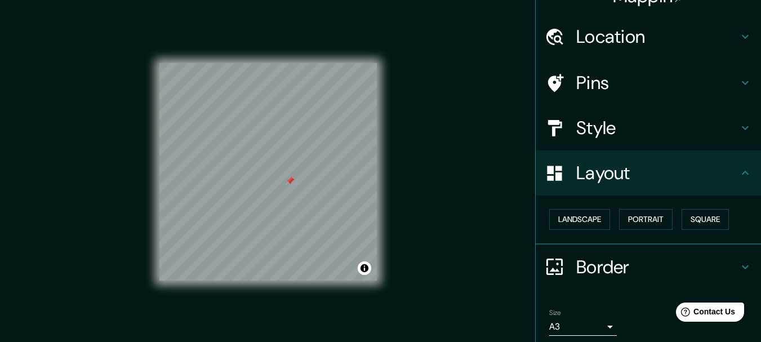
scroll to position [0, 0]
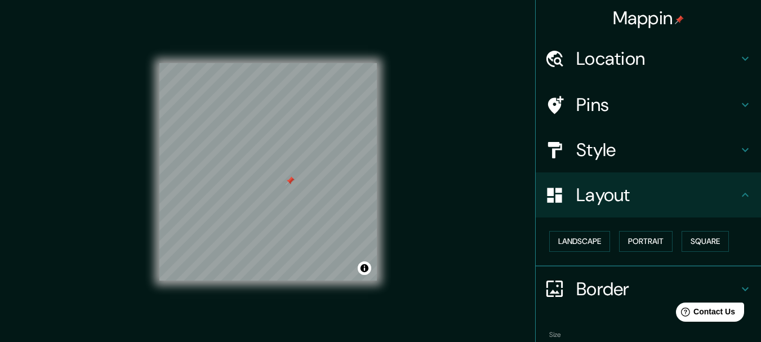
click at [647, 112] on h4 "Pins" at bounding box center [657, 105] width 162 height 23
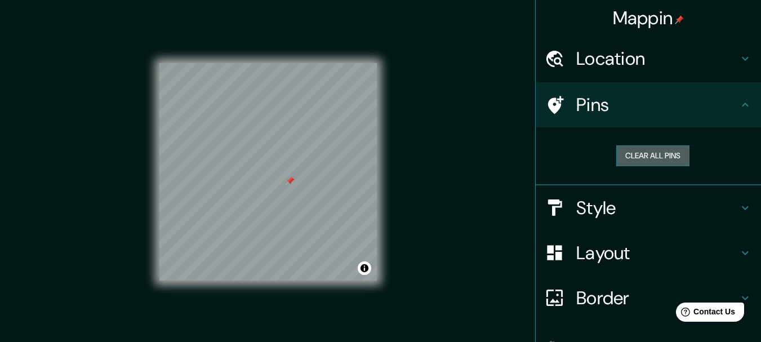
click at [636, 166] on button "Clear all pins" at bounding box center [652, 155] width 73 height 21
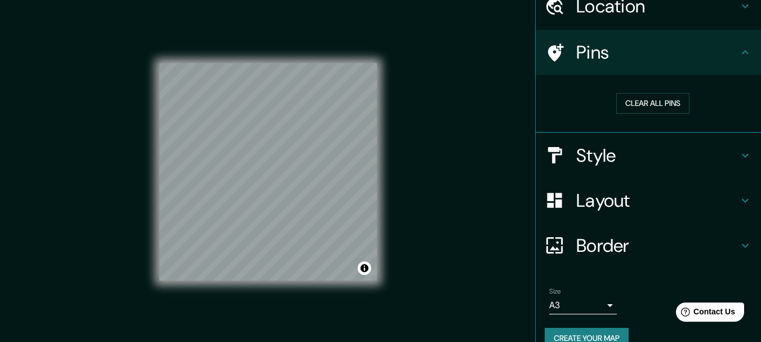
scroll to position [133, 0]
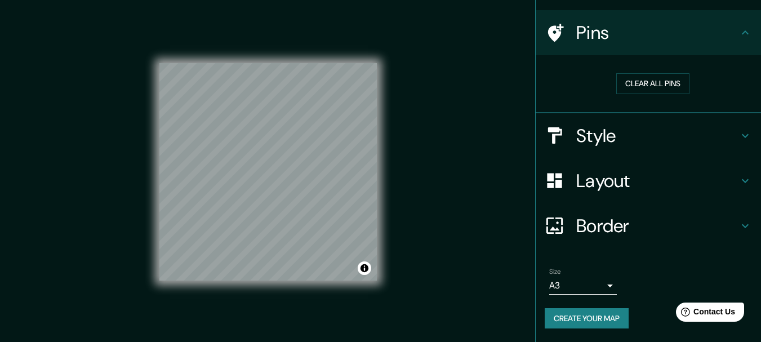
click at [621, 215] on h4 "Border" at bounding box center [657, 226] width 162 height 23
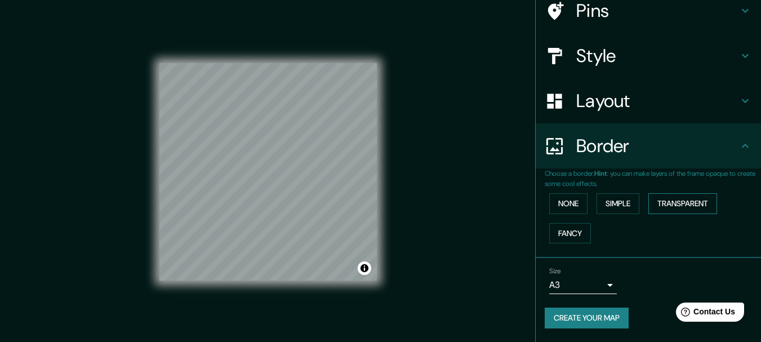
click at [682, 214] on button "Transparent" at bounding box center [682, 203] width 69 height 21
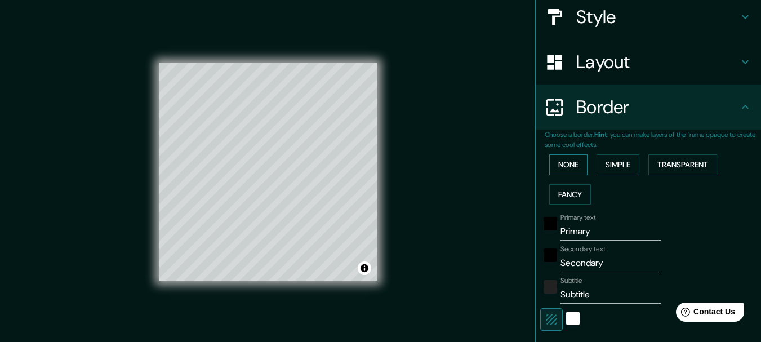
click at [562, 175] on button "None" at bounding box center [568, 164] width 38 height 21
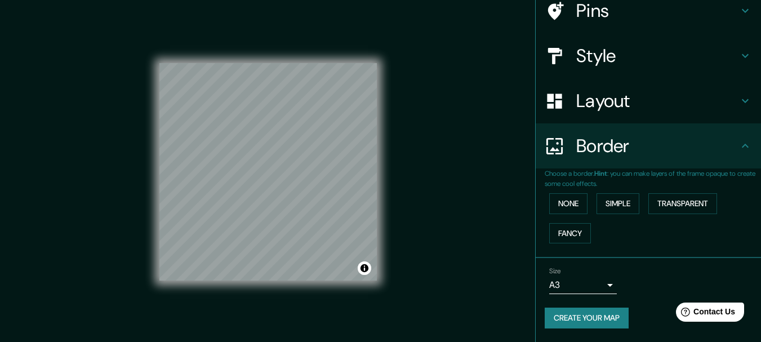
click at [596, 101] on h4 "Layout" at bounding box center [657, 101] width 162 height 23
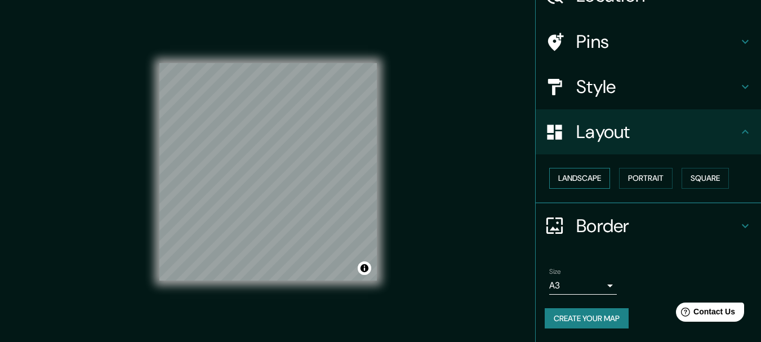
click at [589, 168] on button "Landscape" at bounding box center [579, 178] width 61 height 21
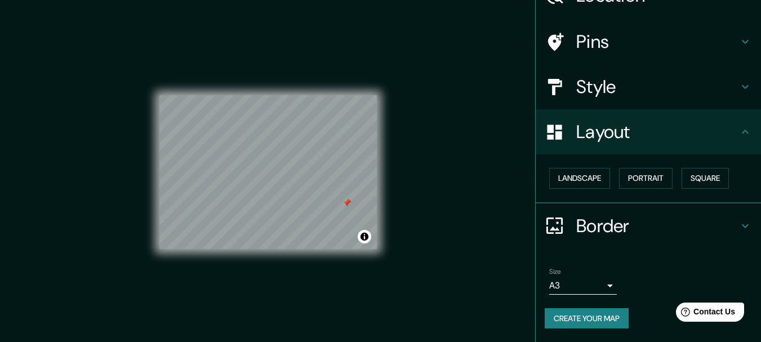
scroll to position [20, 0]
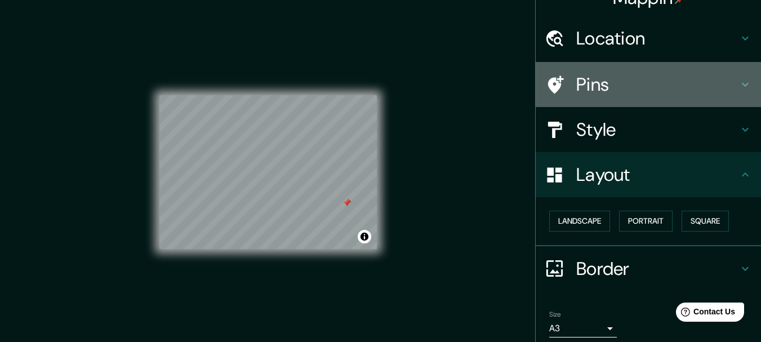
click at [715, 96] on h4 "Pins" at bounding box center [657, 84] width 162 height 23
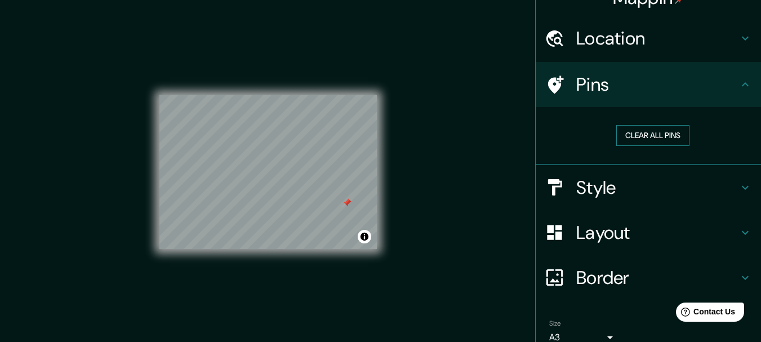
click at [659, 146] on button "Clear all pins" at bounding box center [652, 135] width 73 height 21
click at [395, 176] on div "© Mapbox © OpenStreetMap Improve this map" at bounding box center [268, 172] width 254 height 344
click at [709, 199] on h4 "Style" at bounding box center [657, 187] width 162 height 23
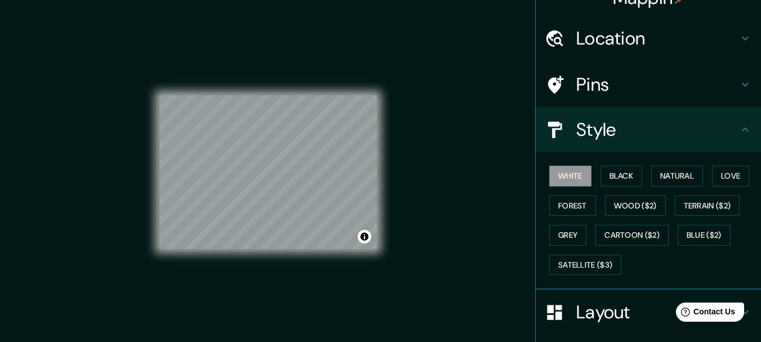
click at [661, 141] on h4 "Style" at bounding box center [657, 129] width 162 height 23
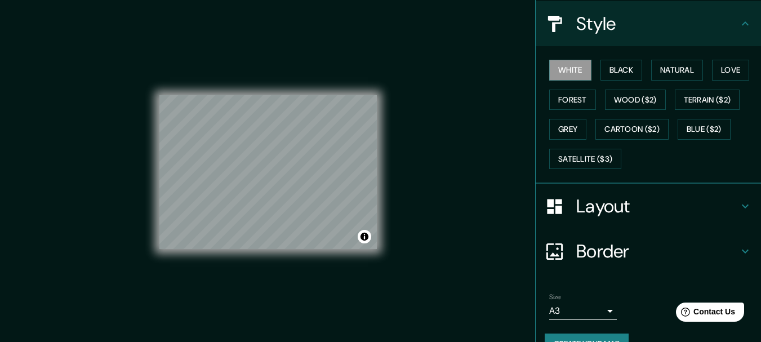
scroll to position [133, 0]
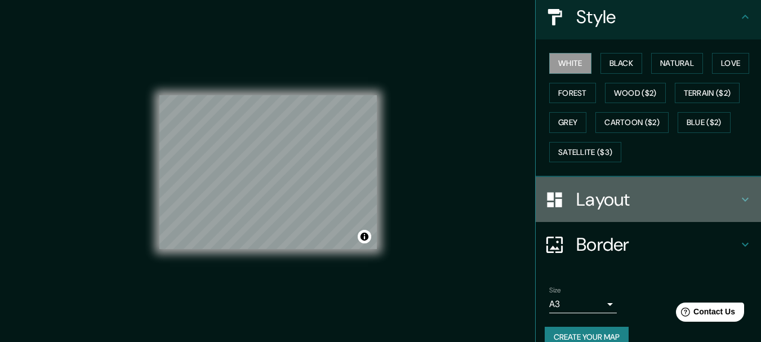
click at [628, 211] on h4 "Layout" at bounding box center [657, 199] width 162 height 23
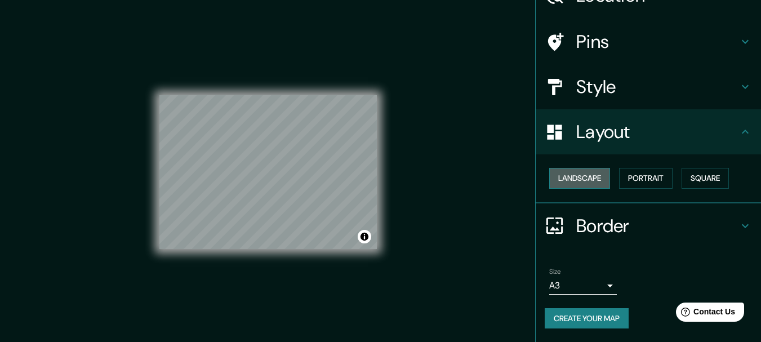
click at [595, 168] on button "Landscape" at bounding box center [579, 178] width 61 height 21
click at [682, 172] on button "Square" at bounding box center [705, 178] width 47 height 21
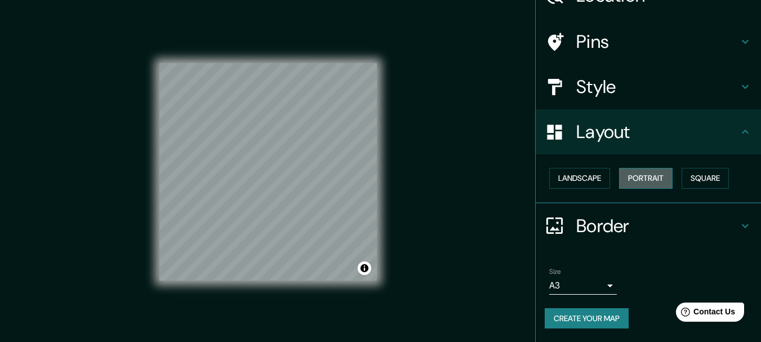
click at [668, 168] on button "Portrait" at bounding box center [646, 178] width 54 height 21
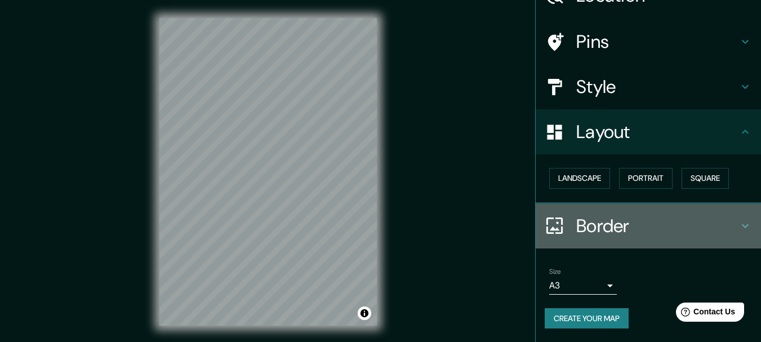
click at [619, 234] on h4 "Border" at bounding box center [657, 226] width 162 height 23
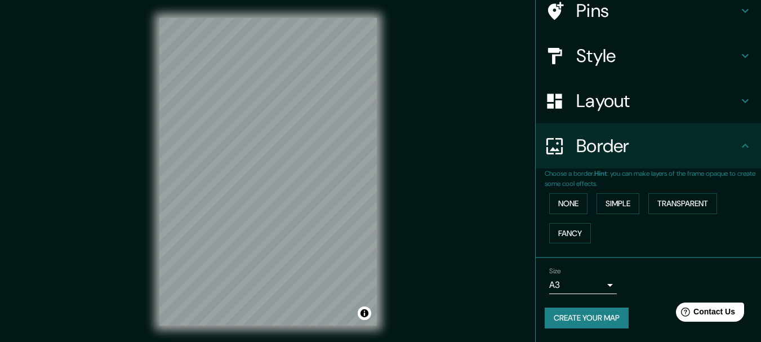
click at [614, 94] on h4 "Layout" at bounding box center [657, 101] width 162 height 23
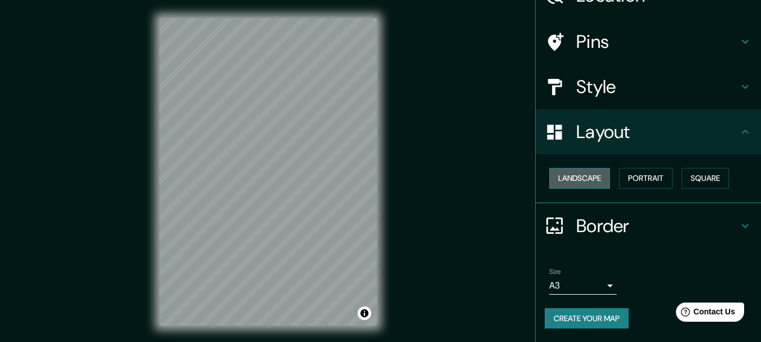
click at [577, 168] on button "Landscape" at bounding box center [579, 178] width 61 height 21
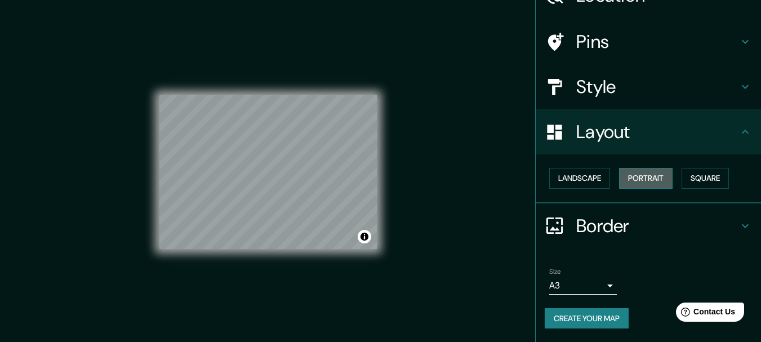
click at [653, 168] on button "Portrait" at bounding box center [646, 178] width 54 height 21
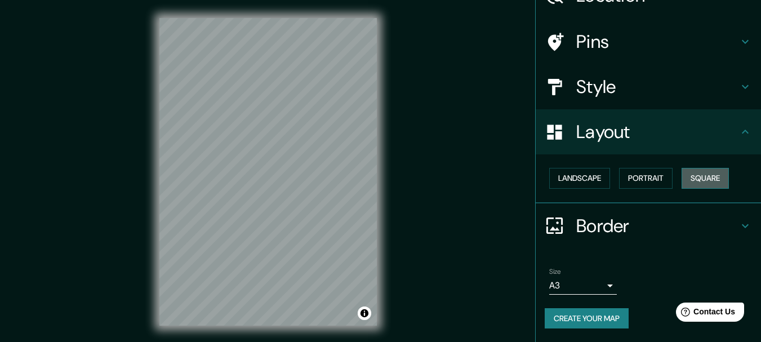
click at [682, 184] on button "Square" at bounding box center [705, 178] width 47 height 21
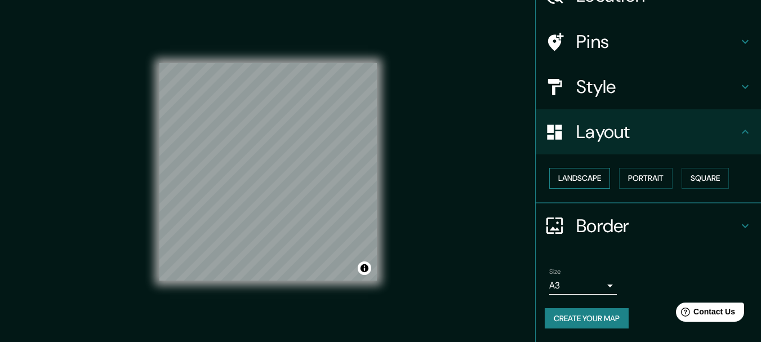
click at [597, 168] on button "Landscape" at bounding box center [579, 178] width 61 height 21
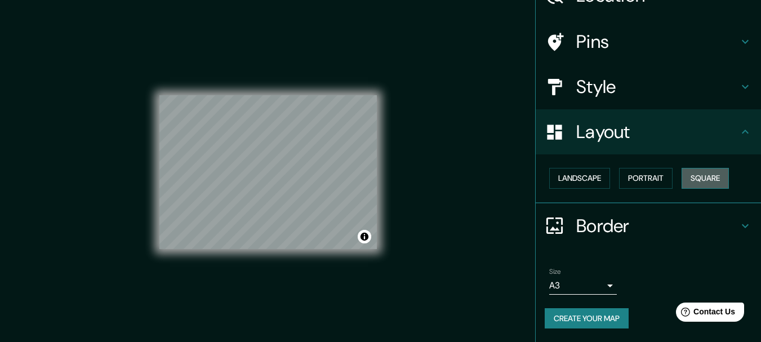
click at [682, 172] on button "Square" at bounding box center [705, 178] width 47 height 21
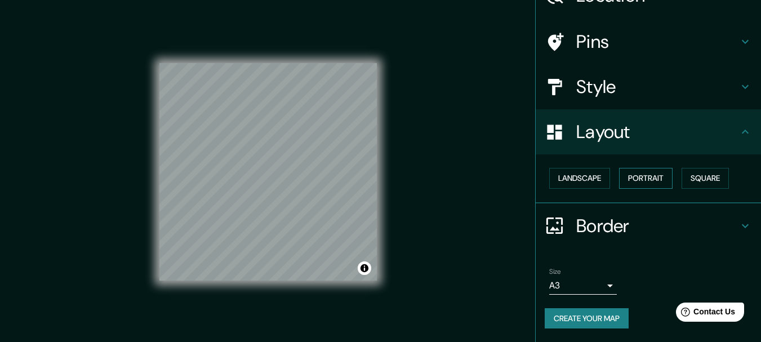
click at [647, 168] on button "Portrait" at bounding box center [646, 178] width 54 height 21
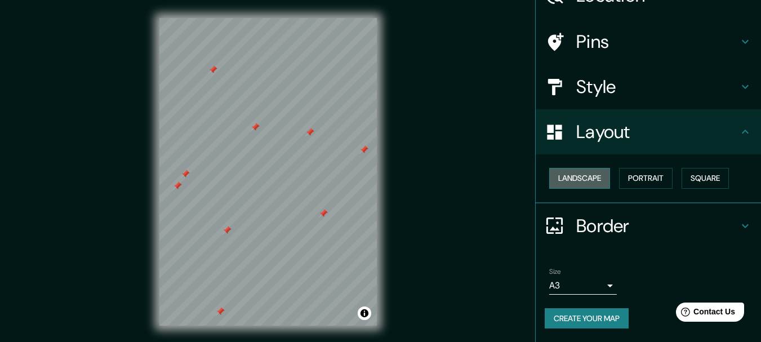
click at [593, 168] on button "Landscape" at bounding box center [579, 178] width 61 height 21
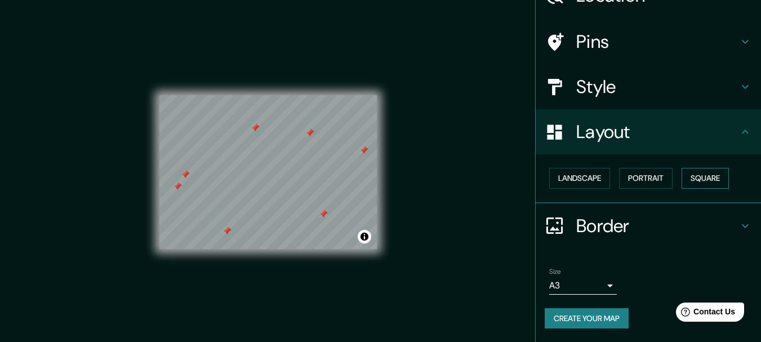
click at [682, 179] on button "Square" at bounding box center [705, 178] width 47 height 21
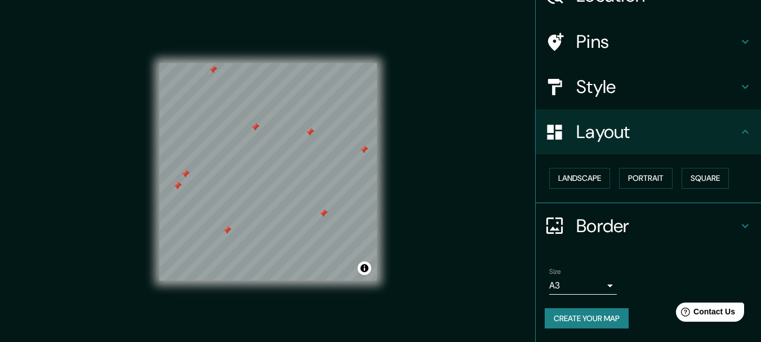
click at [572, 304] on body "Mappin Location [GEOGRAPHIC_DATA][PERSON_NAME], [GEOGRAPHIC_DATA], [GEOGRAPHIC_…" at bounding box center [380, 171] width 761 height 342
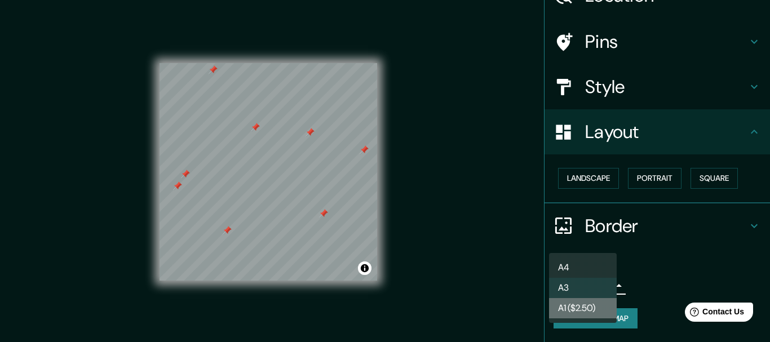
click at [563, 318] on li "A1 ($2.50)" at bounding box center [583, 308] width 68 height 20
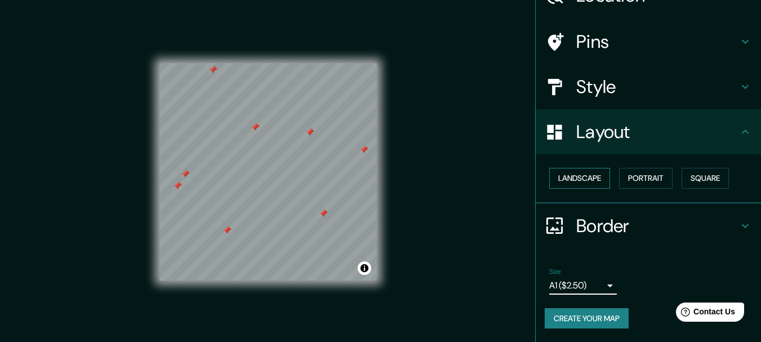
click at [593, 168] on button "Landscape" at bounding box center [579, 178] width 61 height 21
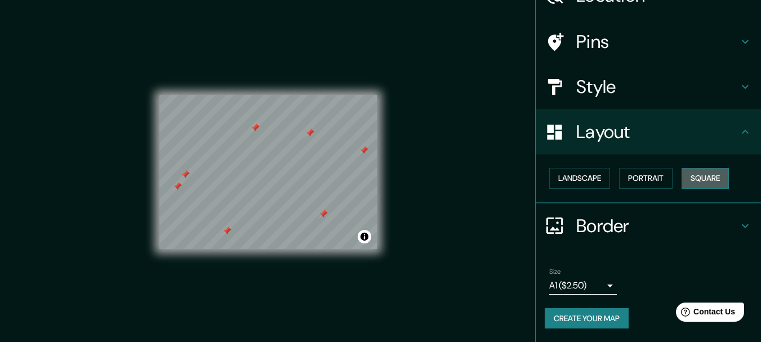
click at [682, 174] on button "Square" at bounding box center [705, 178] width 47 height 21
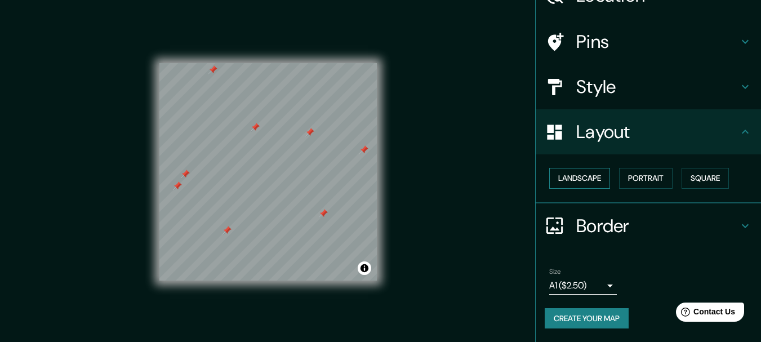
click at [592, 168] on button "Landscape" at bounding box center [579, 178] width 61 height 21
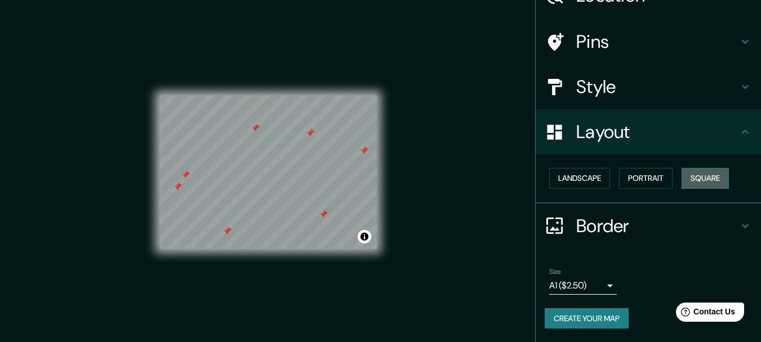
click at [682, 179] on button "Square" at bounding box center [705, 178] width 47 height 21
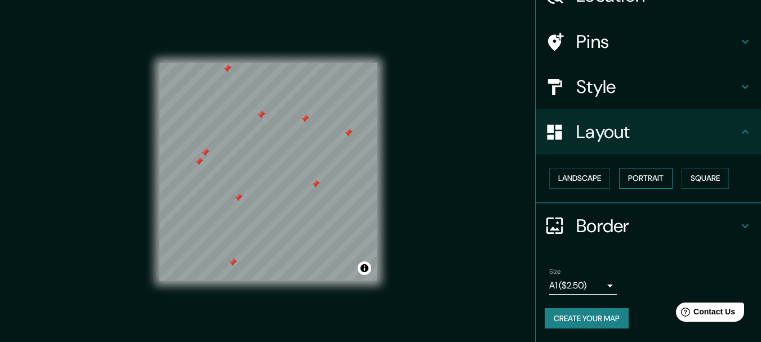
click at [669, 168] on button "Portrait" at bounding box center [646, 178] width 54 height 21
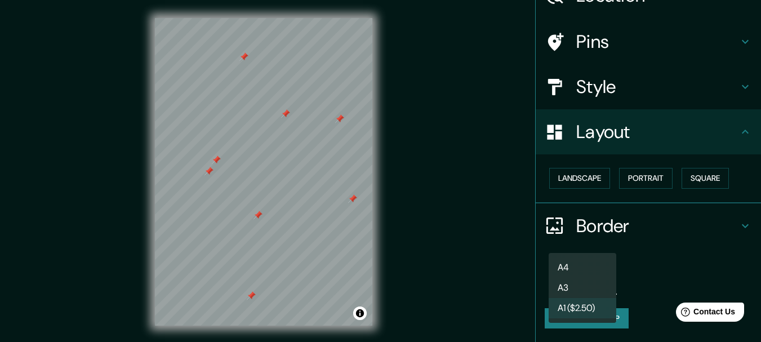
click at [549, 294] on body "Mappin Location [GEOGRAPHIC_DATA][PERSON_NAME], [GEOGRAPHIC_DATA], [GEOGRAPHIC_…" at bounding box center [380, 171] width 761 height 342
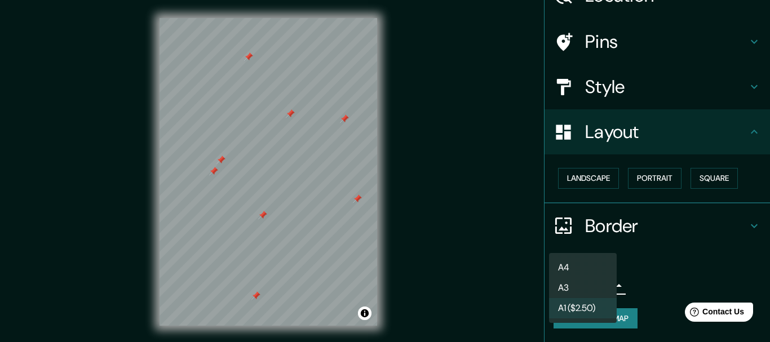
click at [560, 258] on li "A4" at bounding box center [583, 267] width 68 height 20
type input "single"
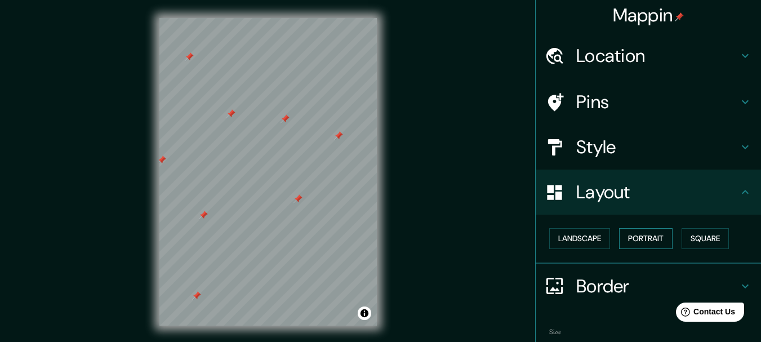
scroll to position [0, 0]
